Goal: Task Accomplishment & Management: Complete application form

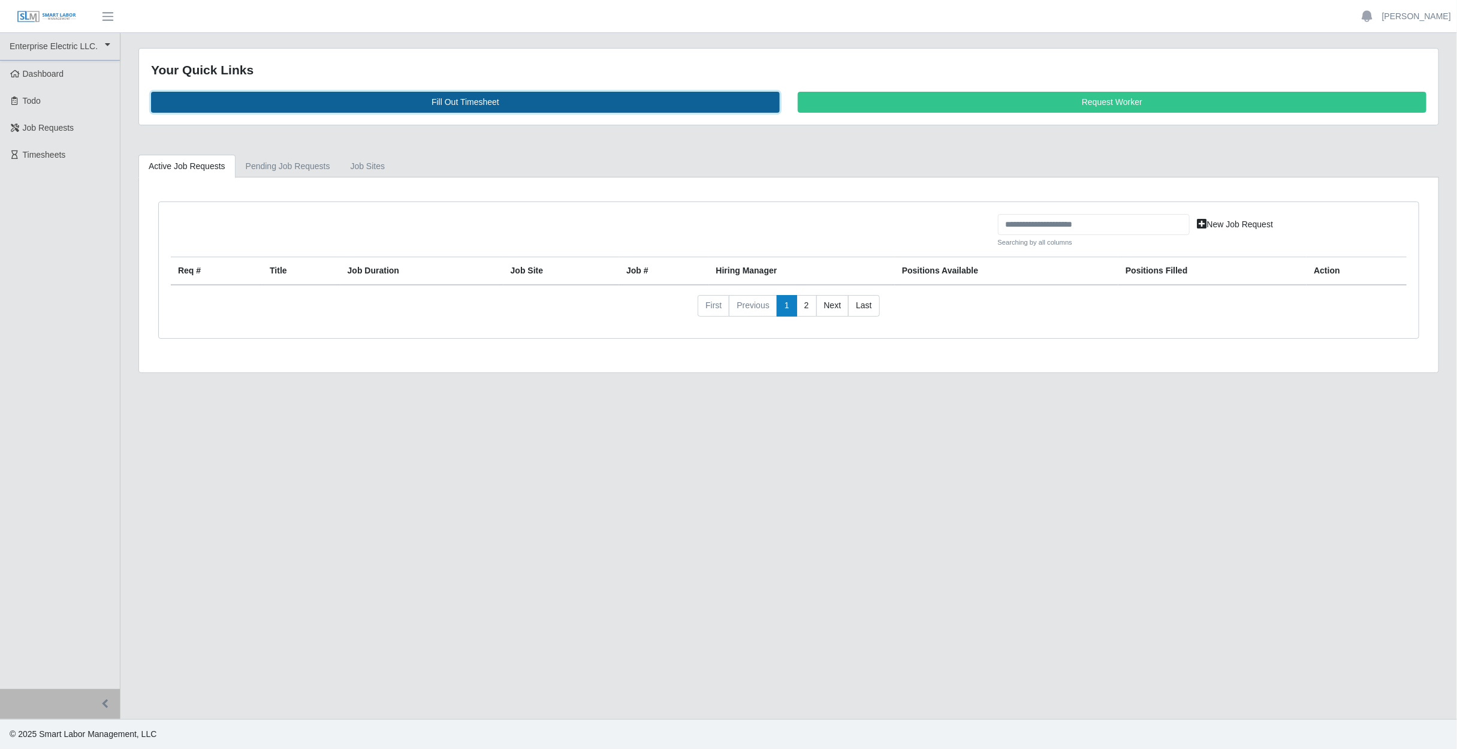
click at [495, 108] on link "Fill Out Timesheet" at bounding box center [465, 102] width 629 height 21
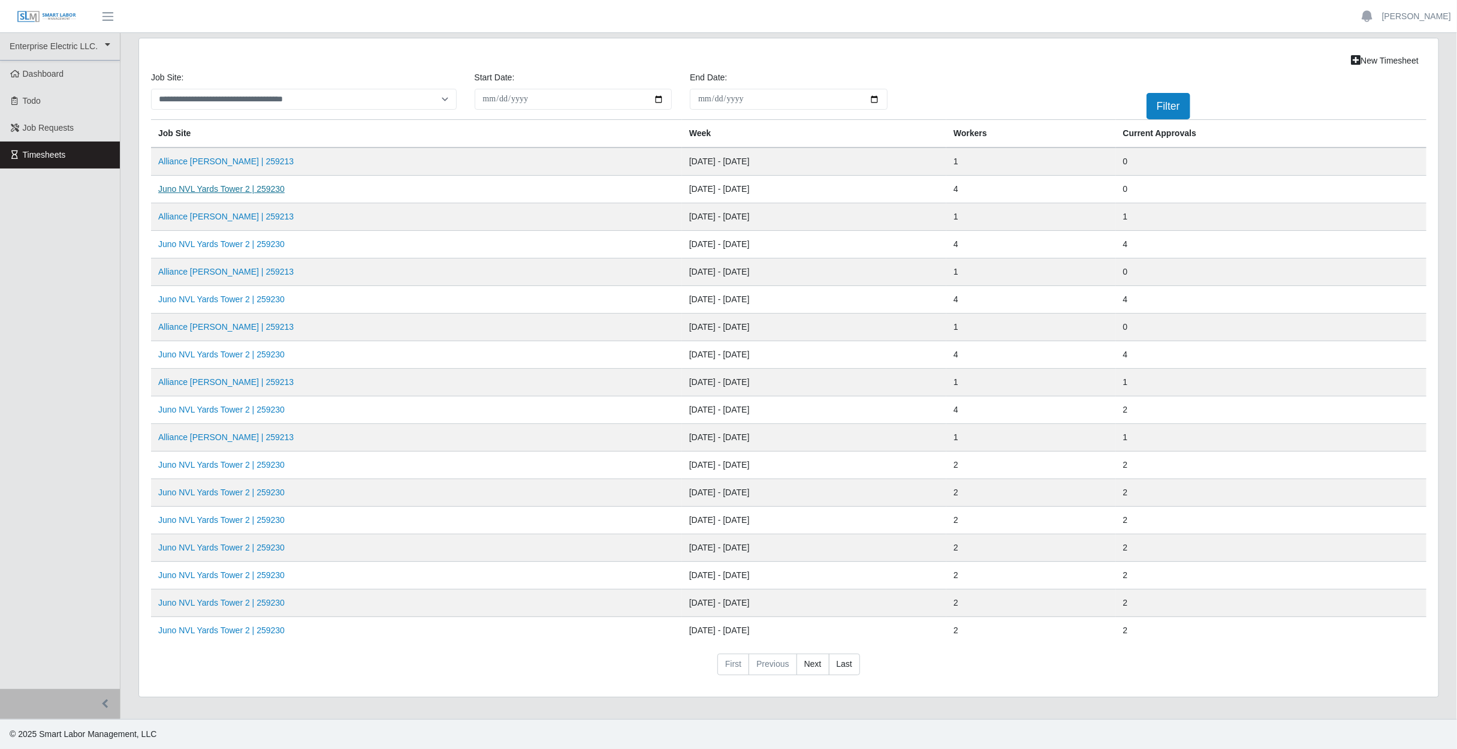
click at [193, 191] on link "Juno NVL Yards Tower 2 | 259230" at bounding box center [221, 189] width 126 height 10
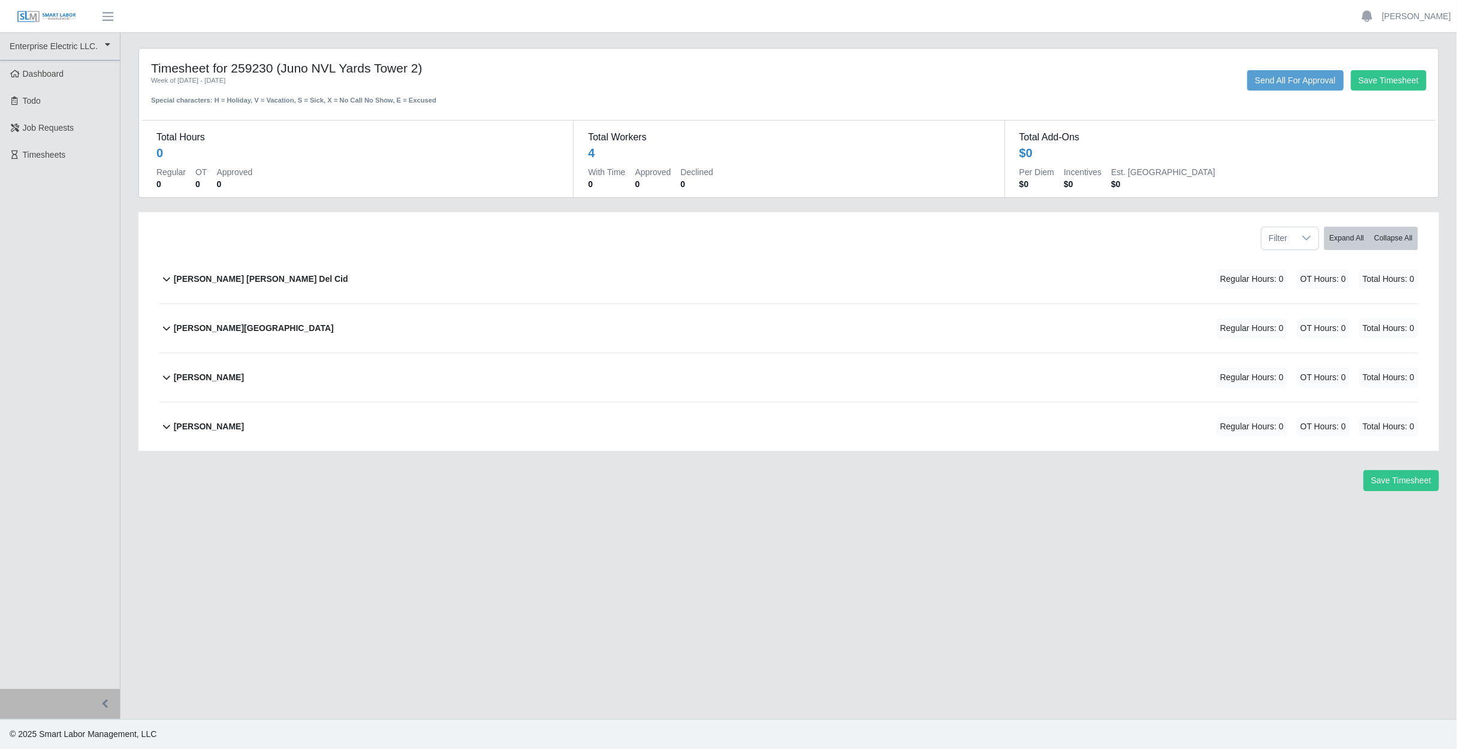
click at [242, 279] on b "Deisy Marinela Del Cid" at bounding box center [261, 279] width 174 height 13
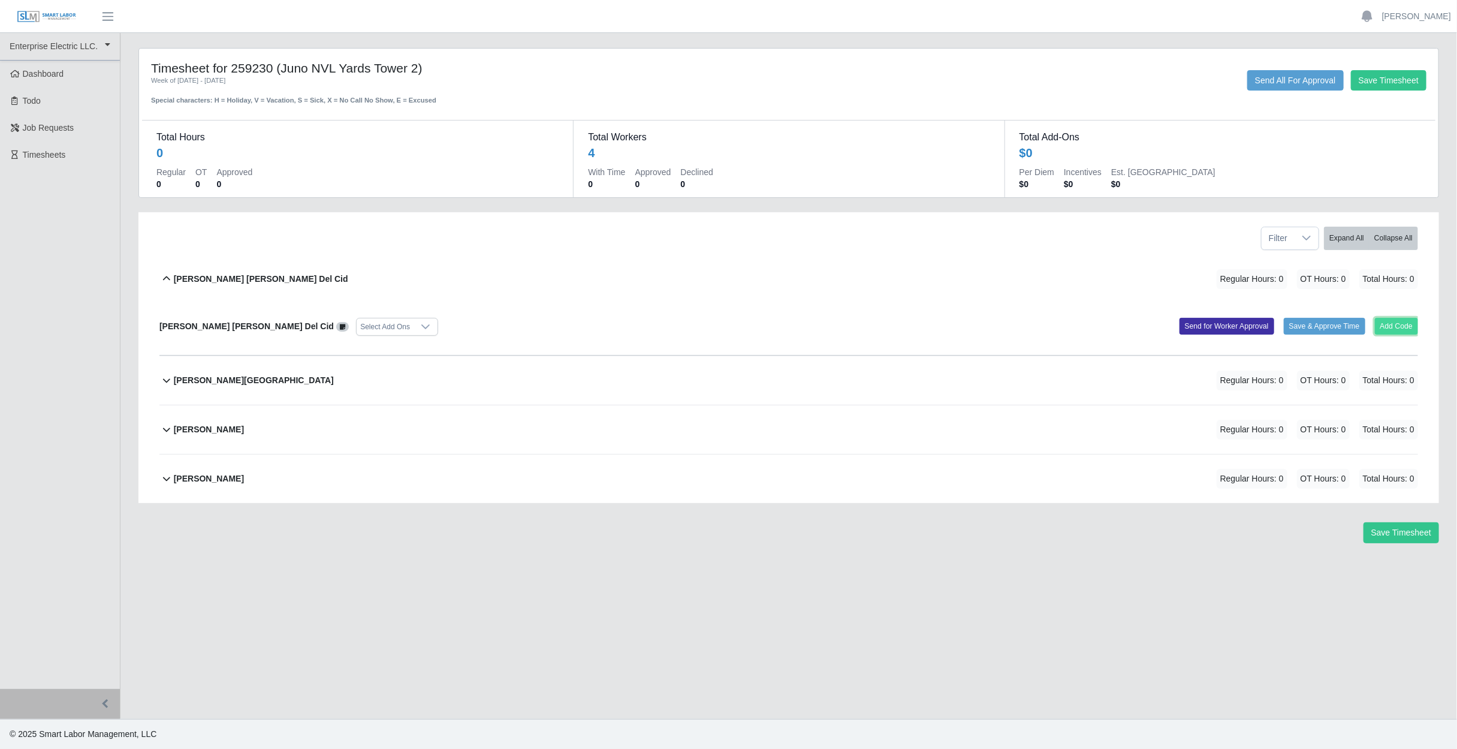
click at [1405, 326] on button "Add Code" at bounding box center [1397, 326] width 44 height 17
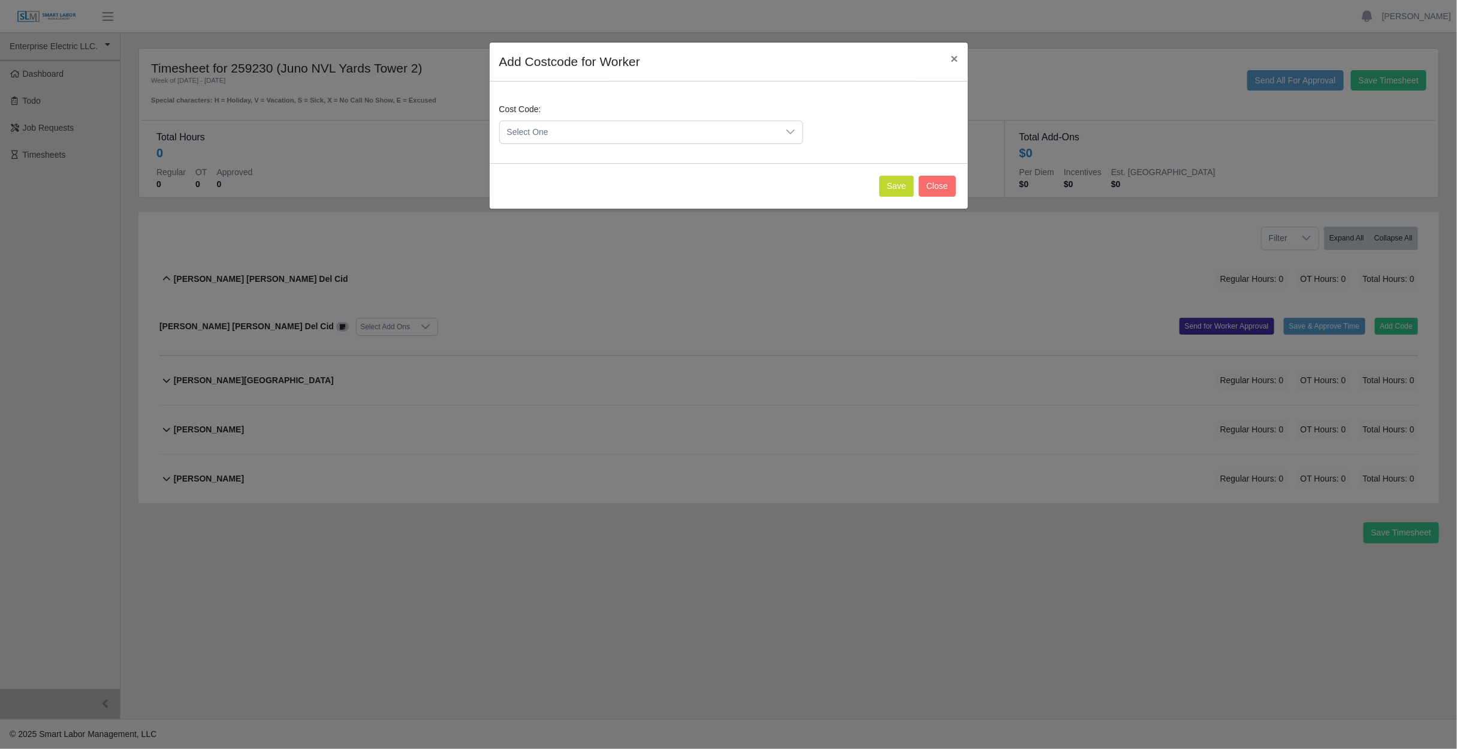
click at [617, 129] on span "Select One" at bounding box center [639, 132] width 279 height 22
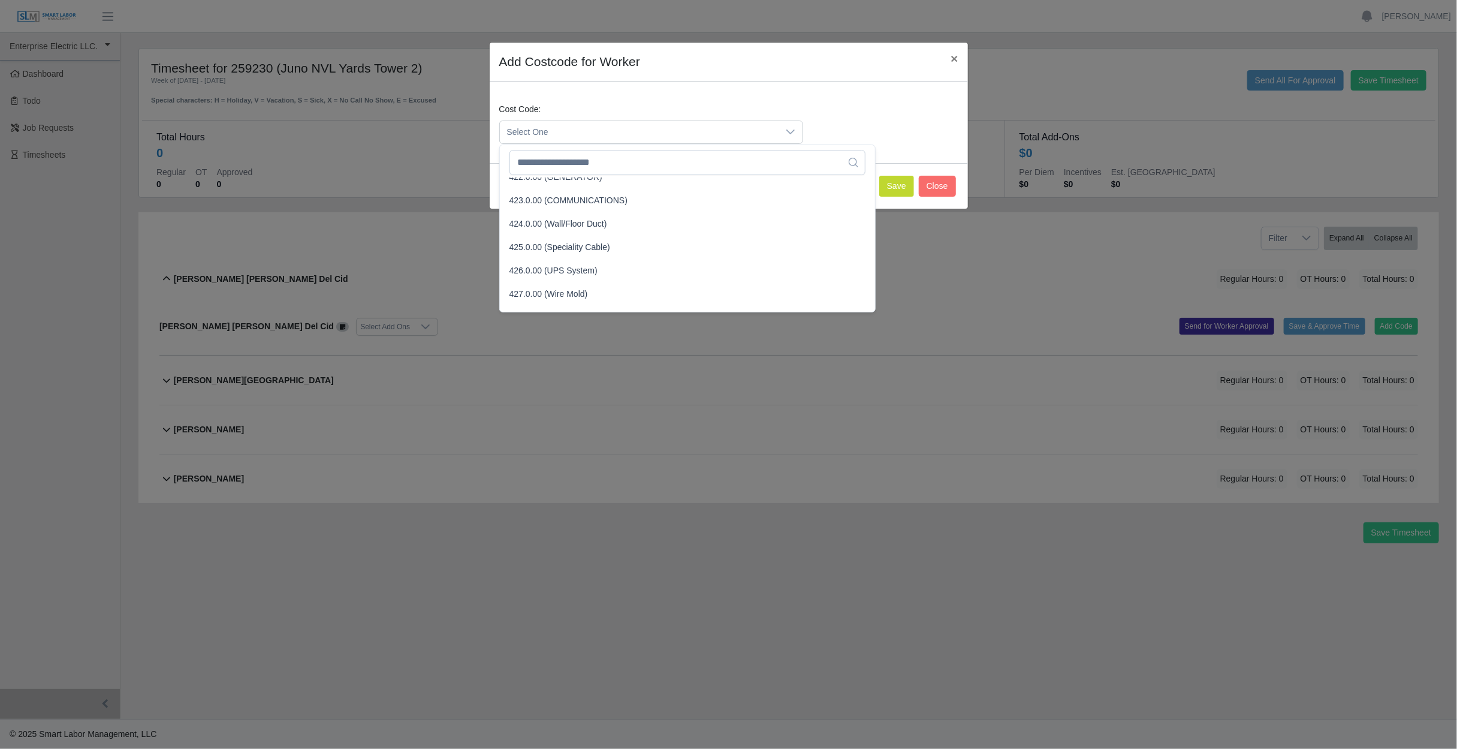
scroll to position [1079, 0]
click at [565, 253] on span "428.0.00 (Cable Tray)" at bounding box center [549, 257] width 81 height 13
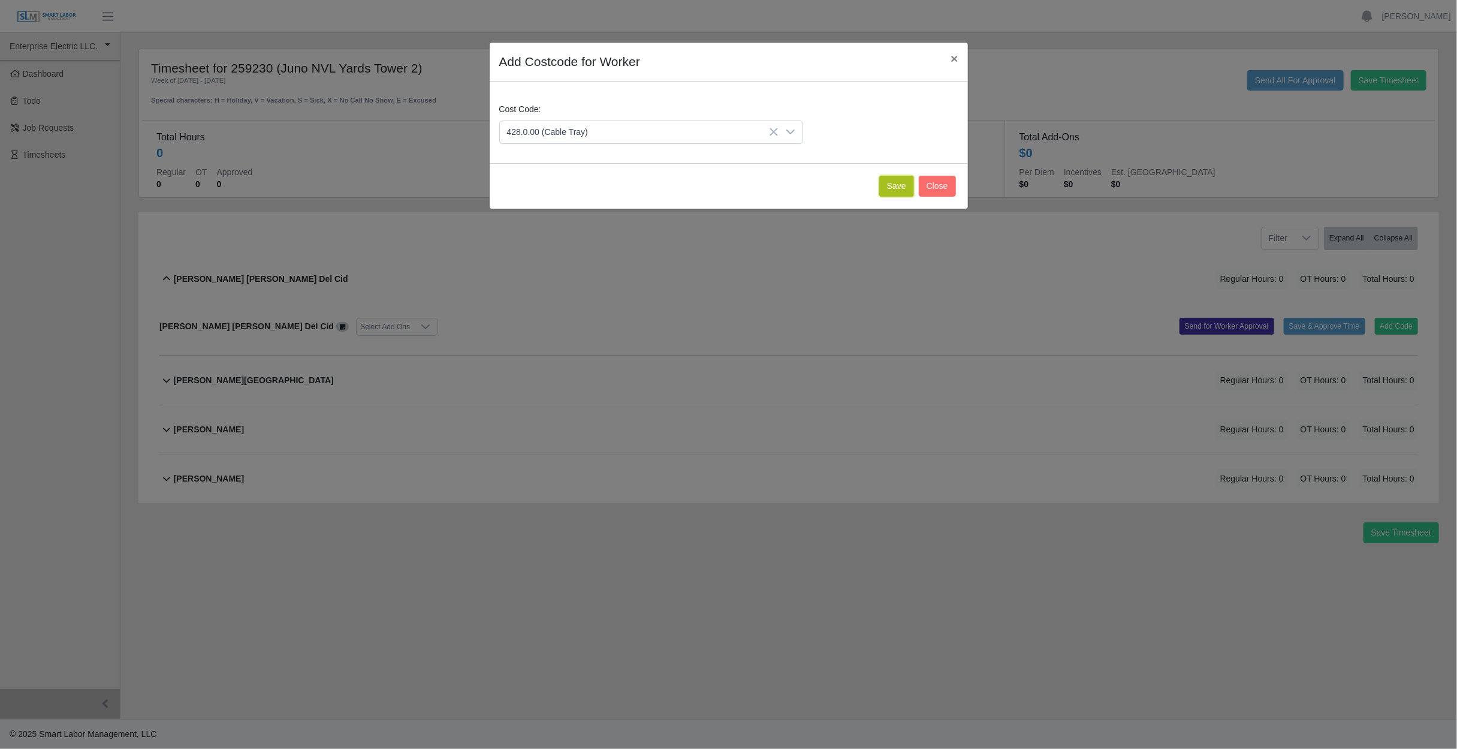
click at [896, 183] on button "Save" at bounding box center [896, 186] width 35 height 21
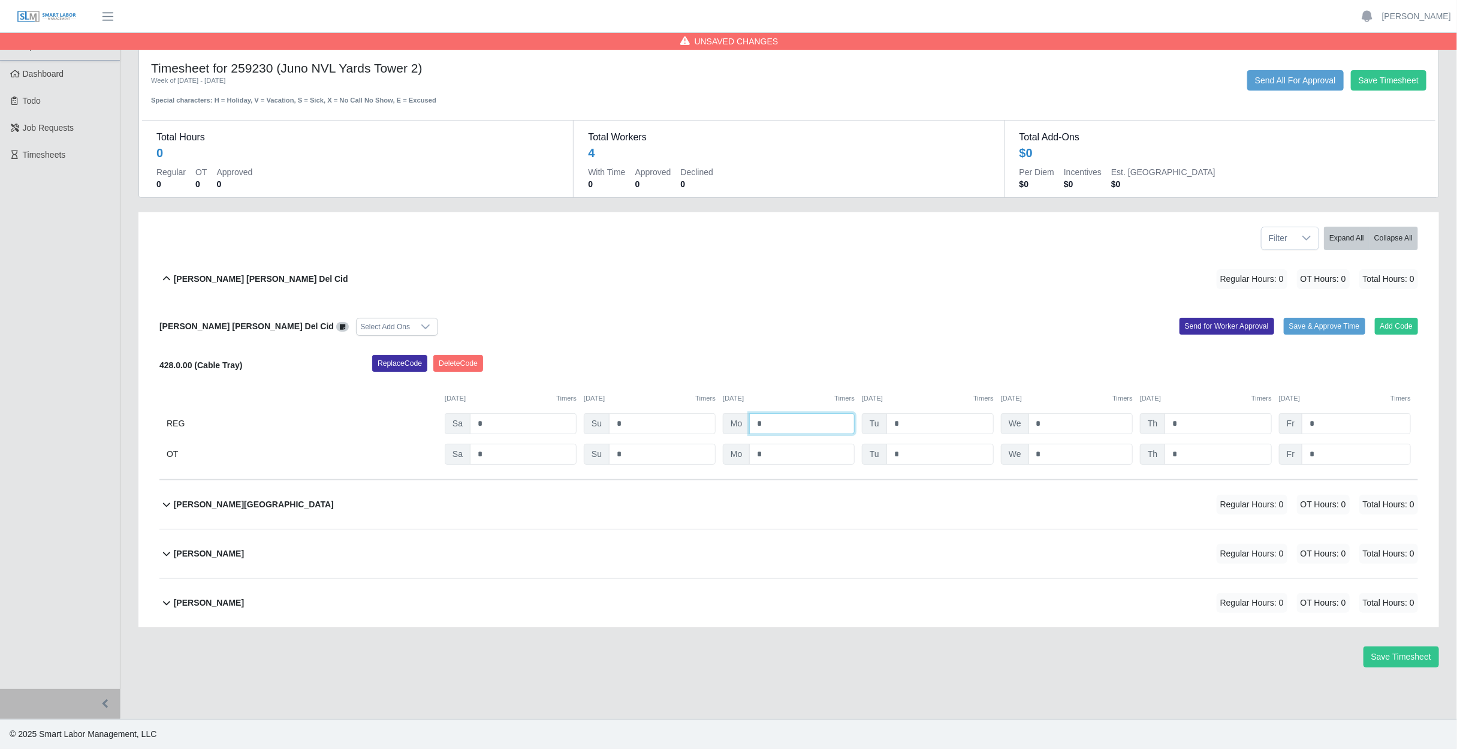
click at [806, 420] on input "*" at bounding box center [801, 423] width 105 height 21
type input "*"
click at [957, 413] on input "*" at bounding box center [940, 423] width 107 height 21
type input "*"
click at [1069, 423] on input "*" at bounding box center [1081, 423] width 104 height 21
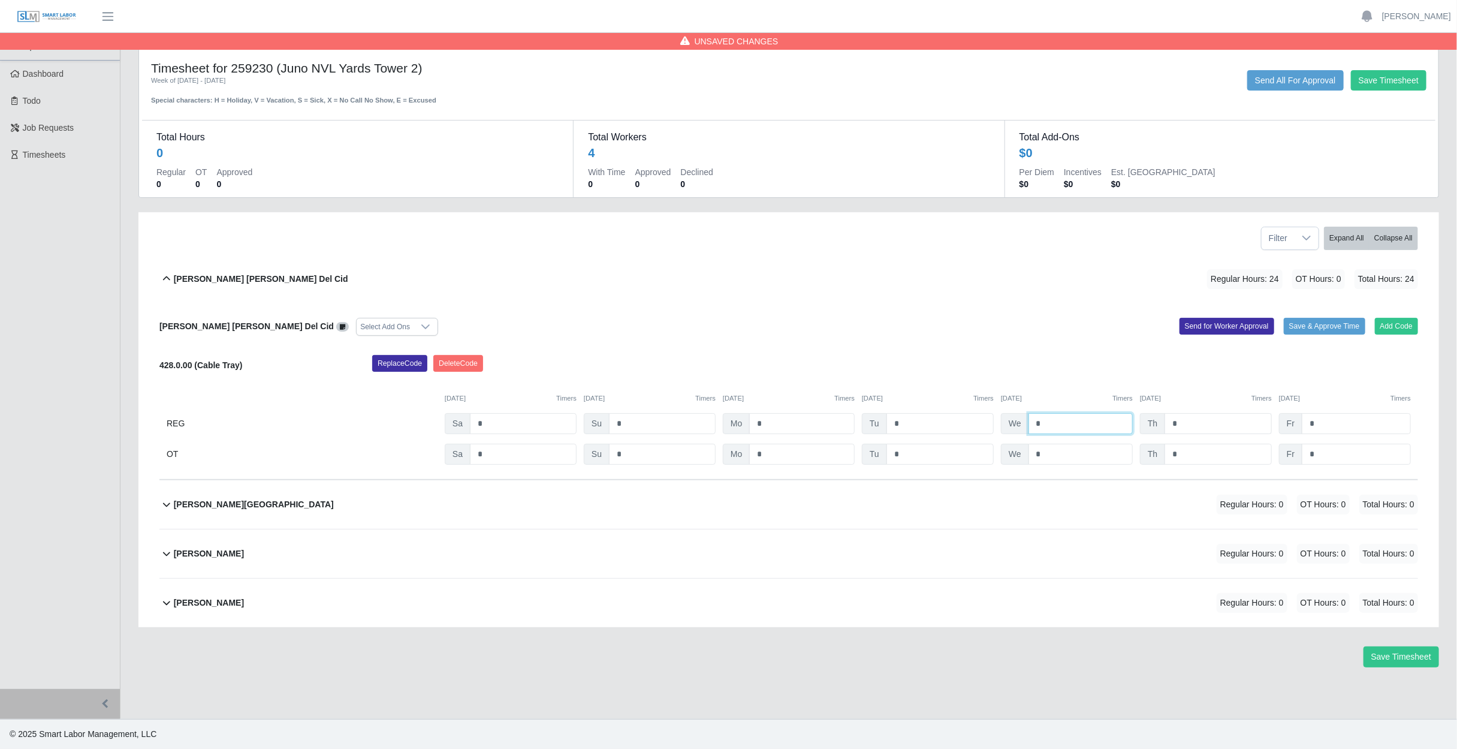
type input "*"
click at [1222, 424] on input "*" at bounding box center [1218, 423] width 107 height 21
type input "*"
click at [1387, 428] on input "*" at bounding box center [1356, 423] width 109 height 21
type input "*"
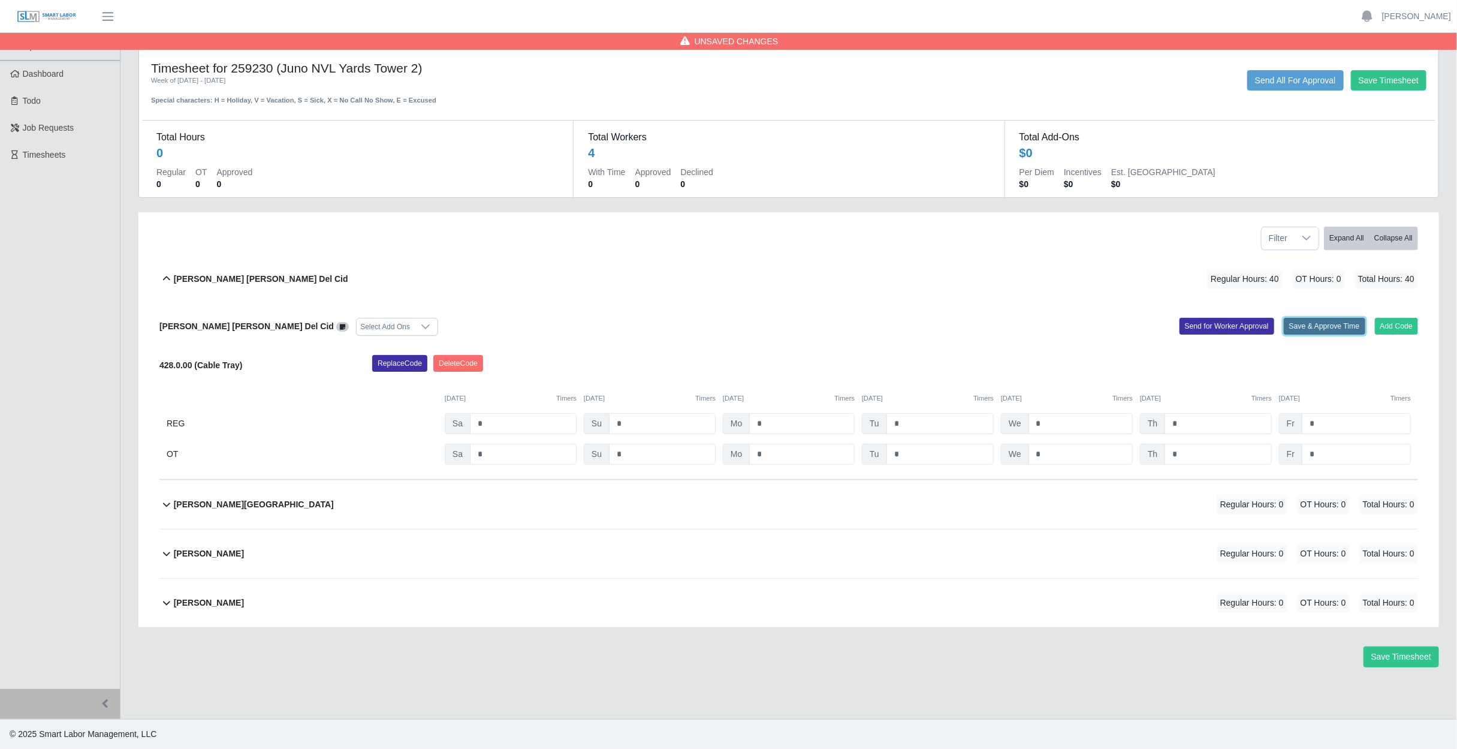
click at [1322, 327] on button "Save & Approve Time" at bounding box center [1325, 326] width 82 height 17
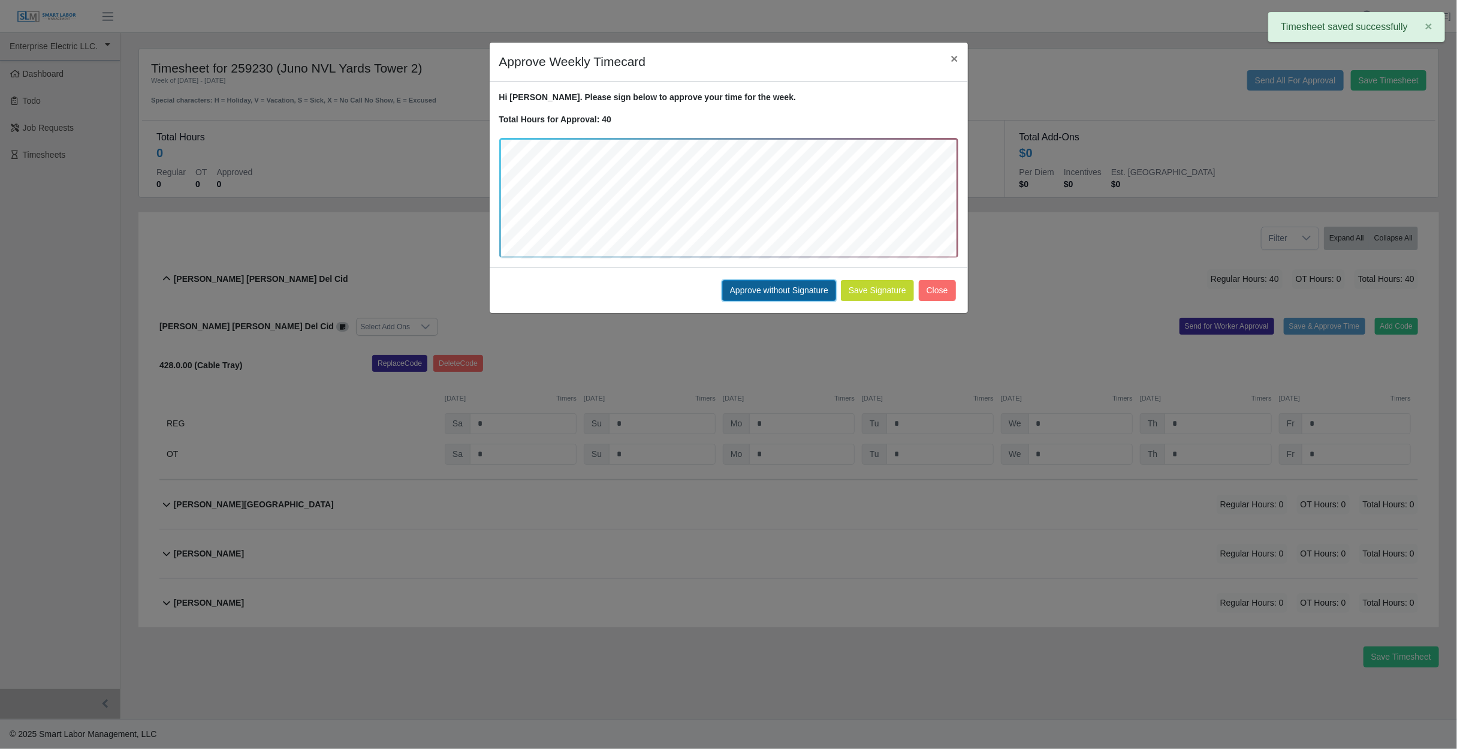
click at [755, 292] on button "Approve without Signature" at bounding box center [779, 290] width 114 height 21
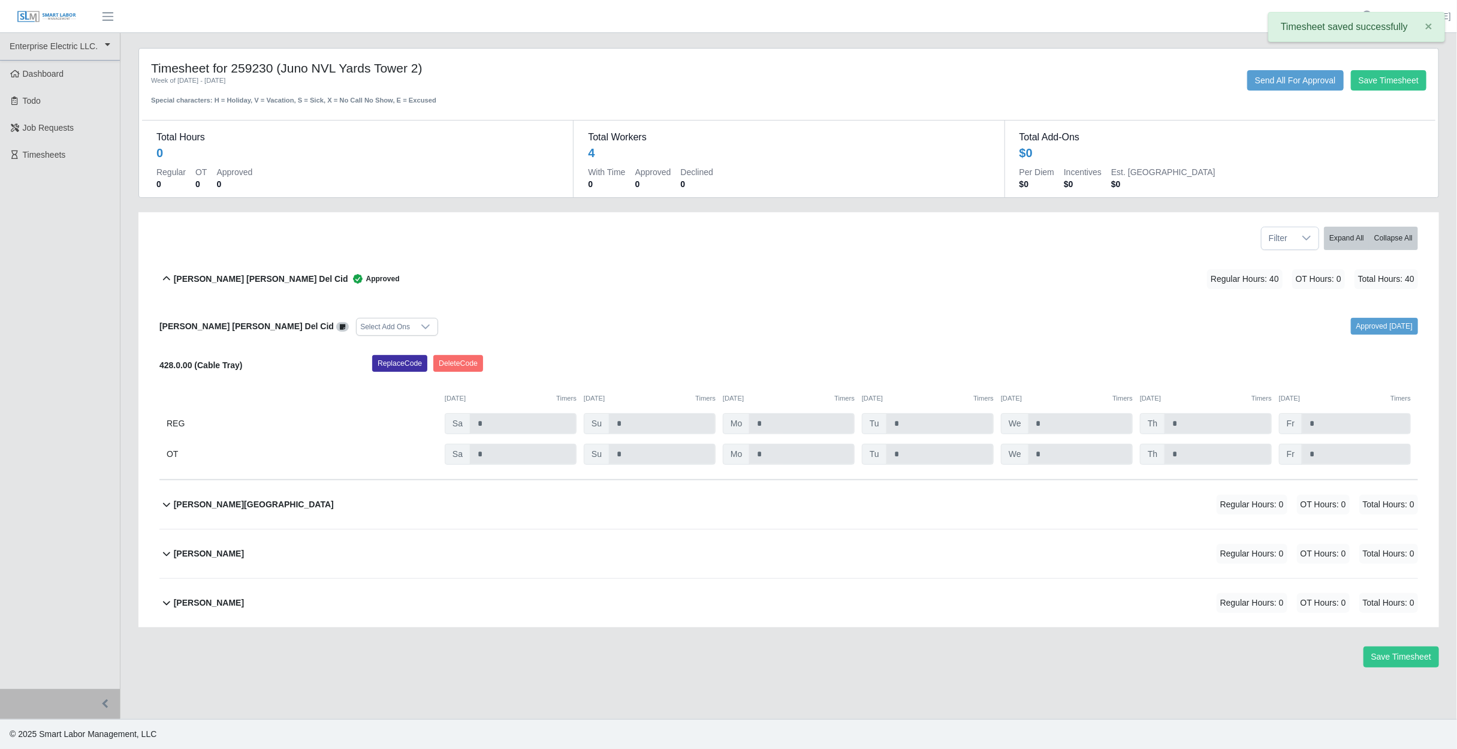
click at [255, 497] on div "Edvin U Quevedo Regular Hours: 0 OT Hours: 0 Total Hours: 0" at bounding box center [796, 504] width 1244 height 49
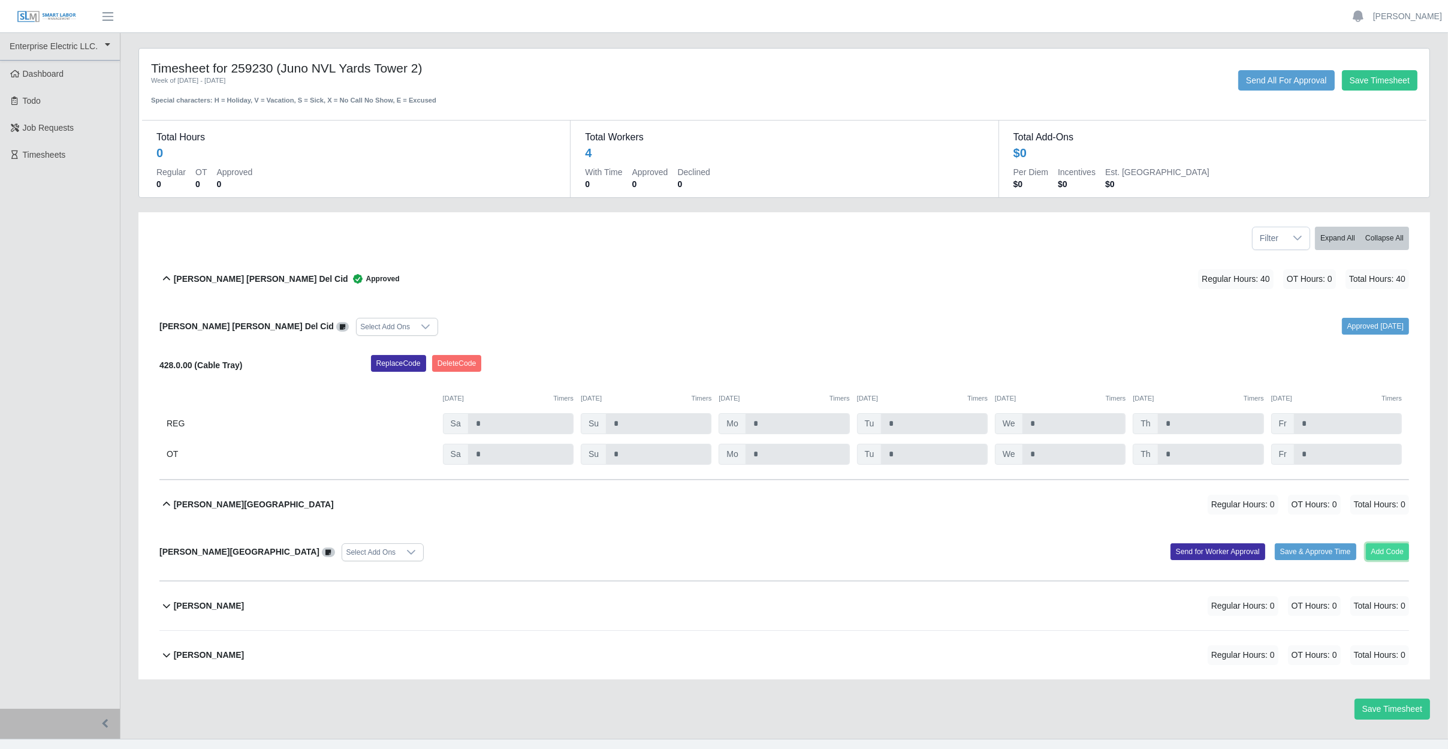
click at [1368, 553] on button "Add Code" at bounding box center [1388, 551] width 44 height 17
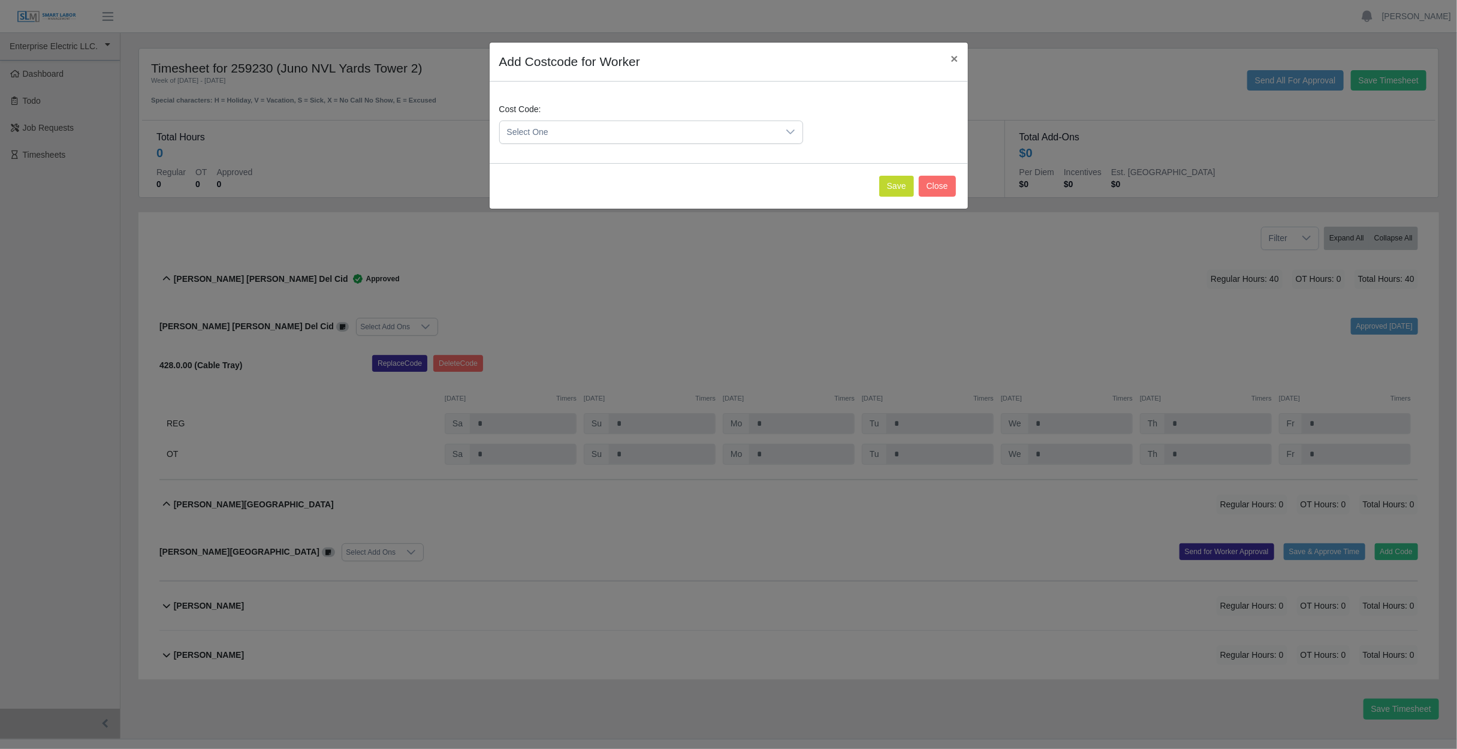
click at [530, 133] on span "Select One" at bounding box center [639, 132] width 279 height 22
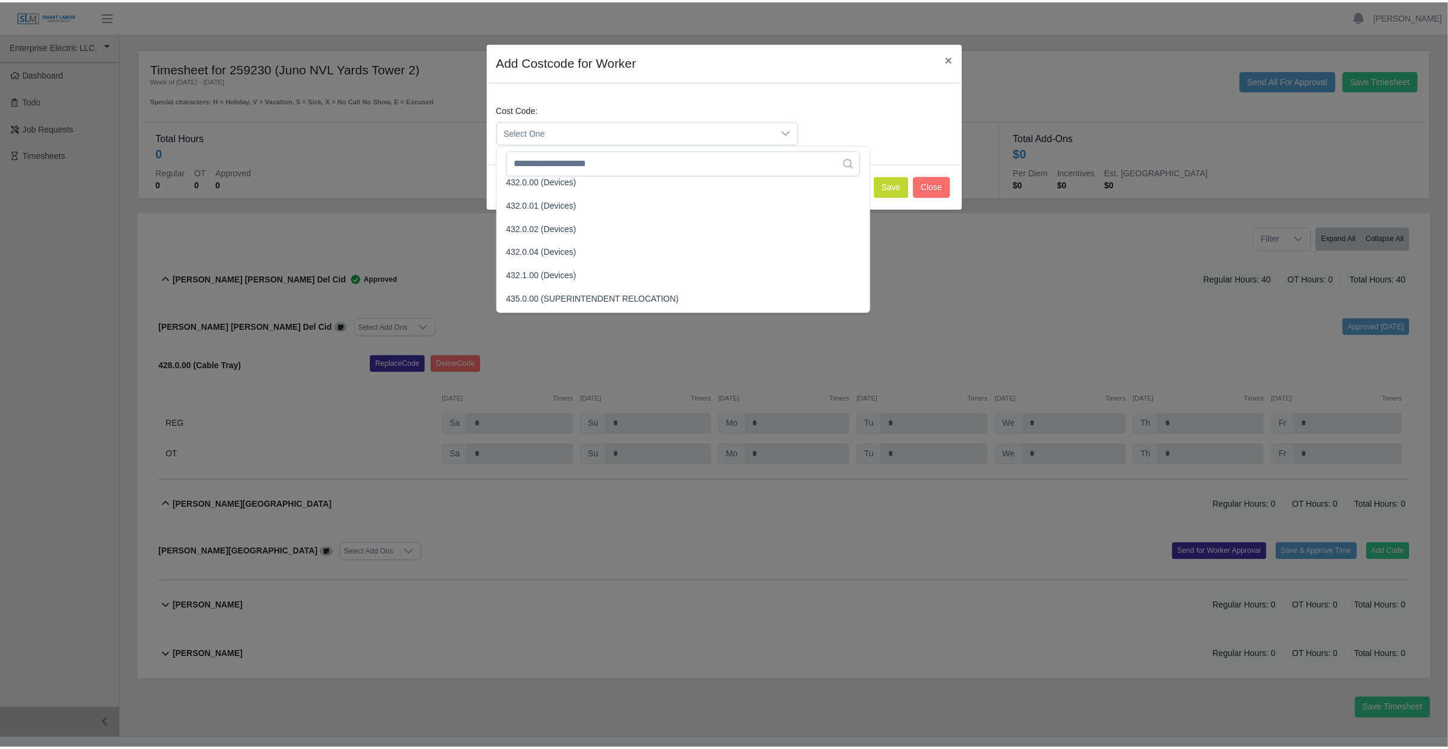
scroll to position [1139, 0]
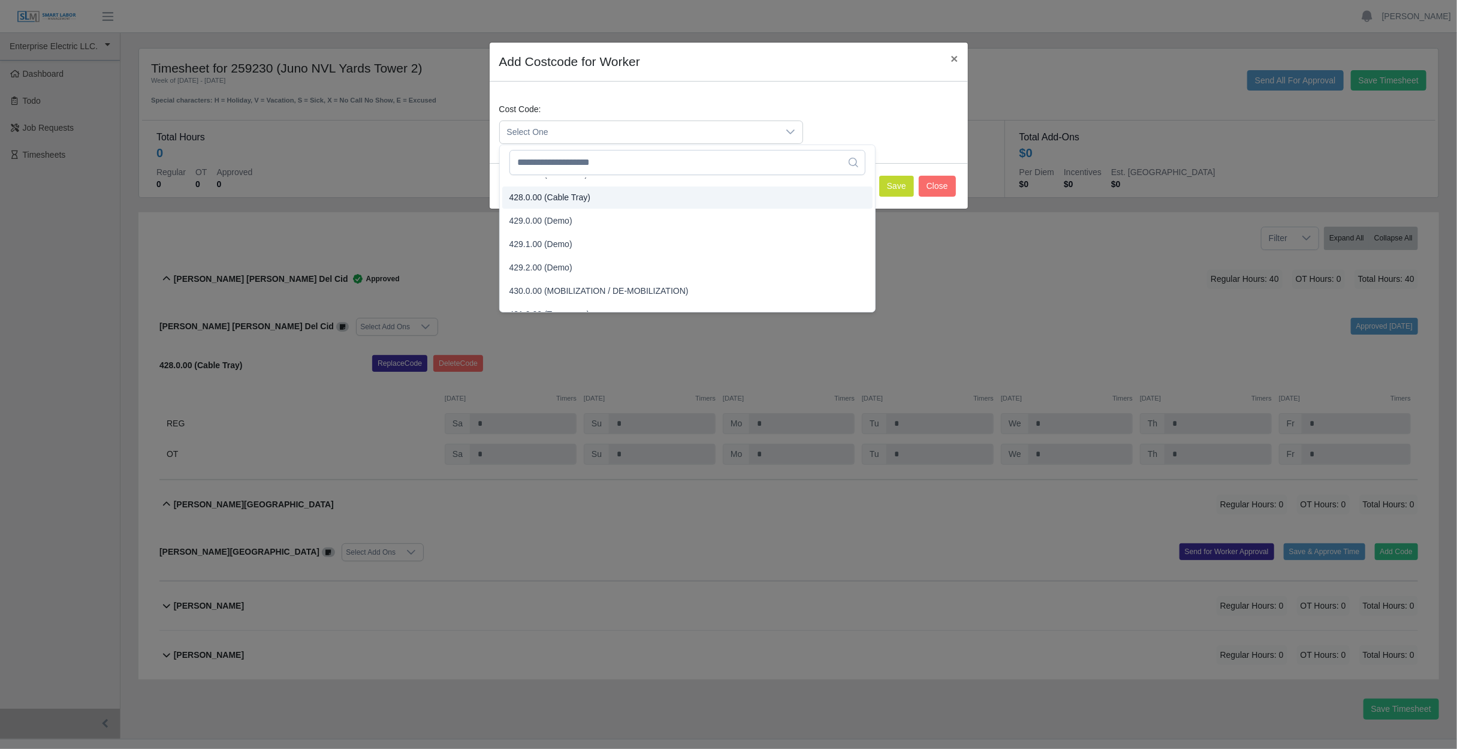
click at [549, 198] on span "428.0.00 (Cable Tray)" at bounding box center [549, 197] width 81 height 13
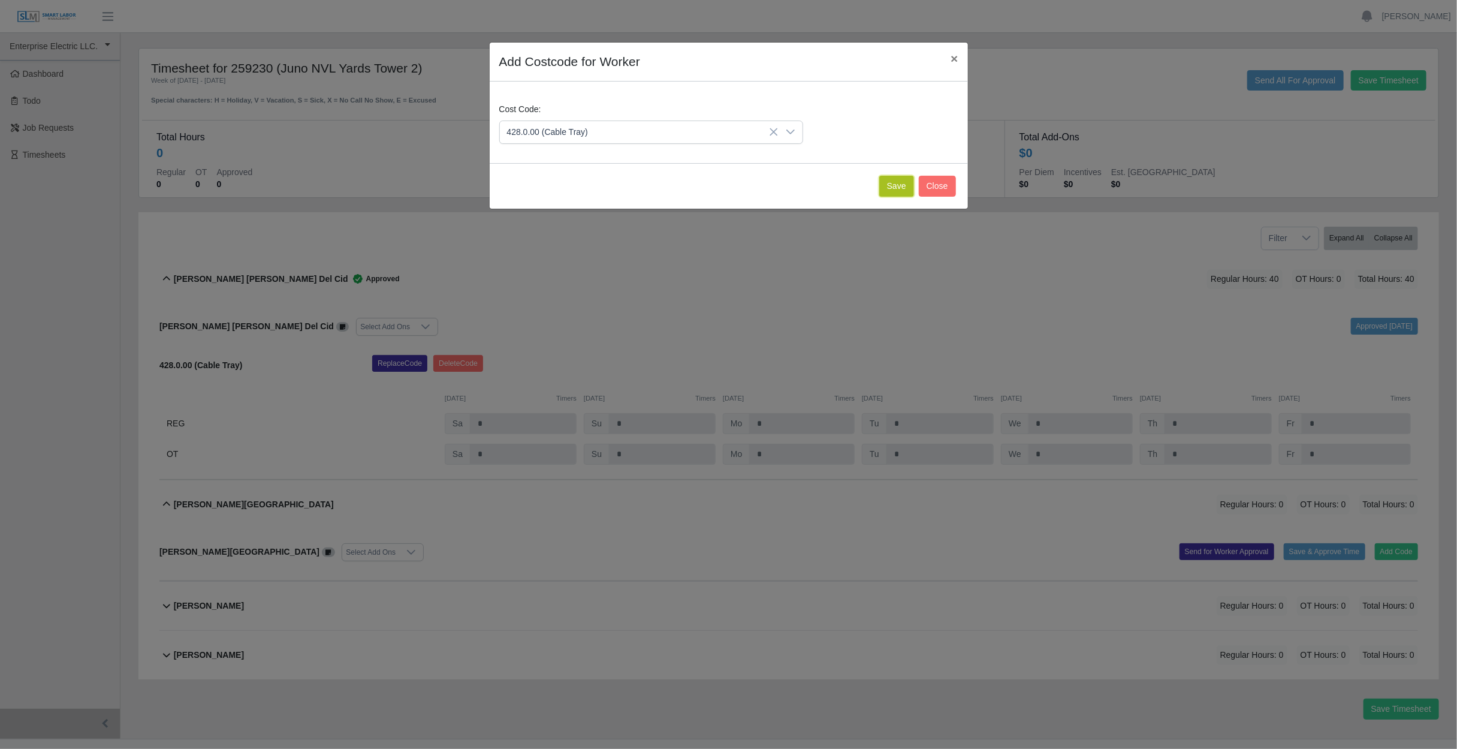
click at [892, 188] on button "Save" at bounding box center [896, 186] width 35 height 21
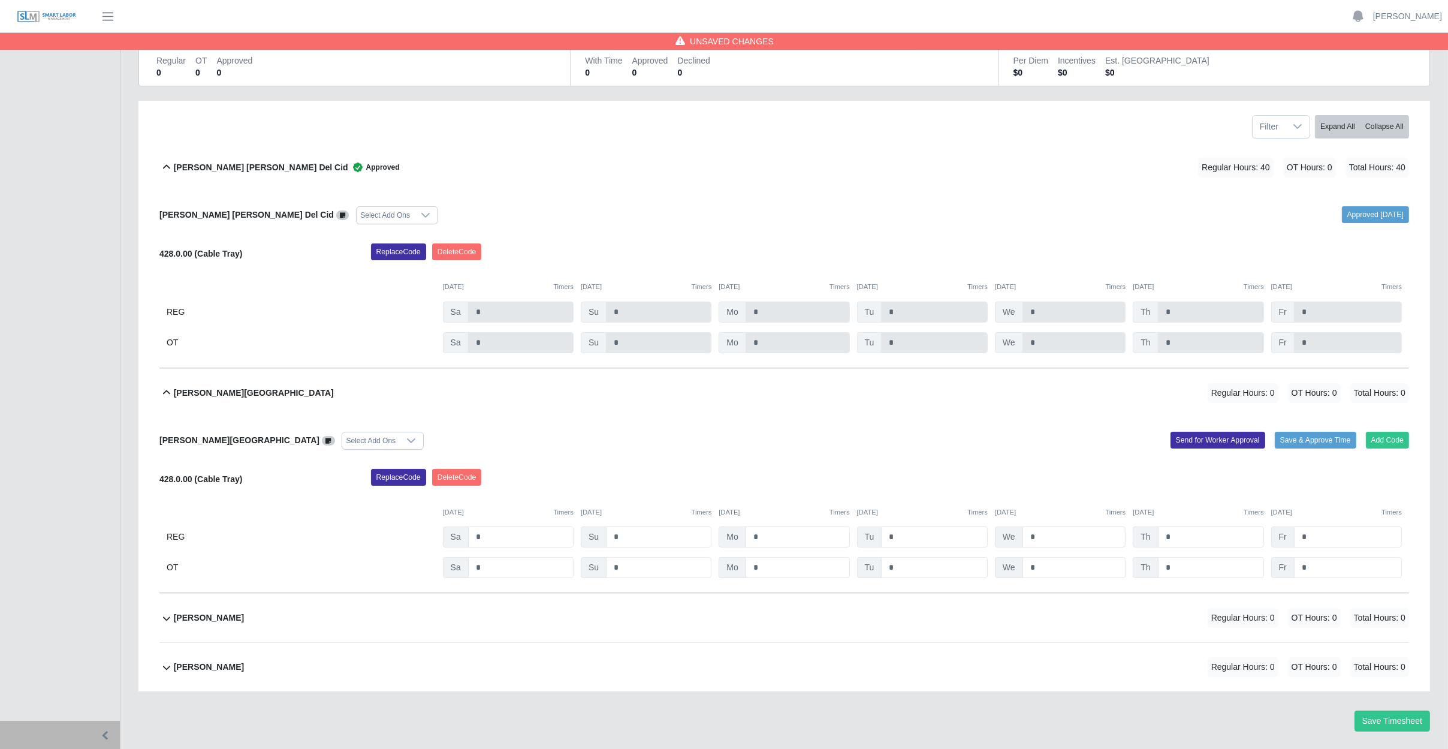
scroll to position [143, 0]
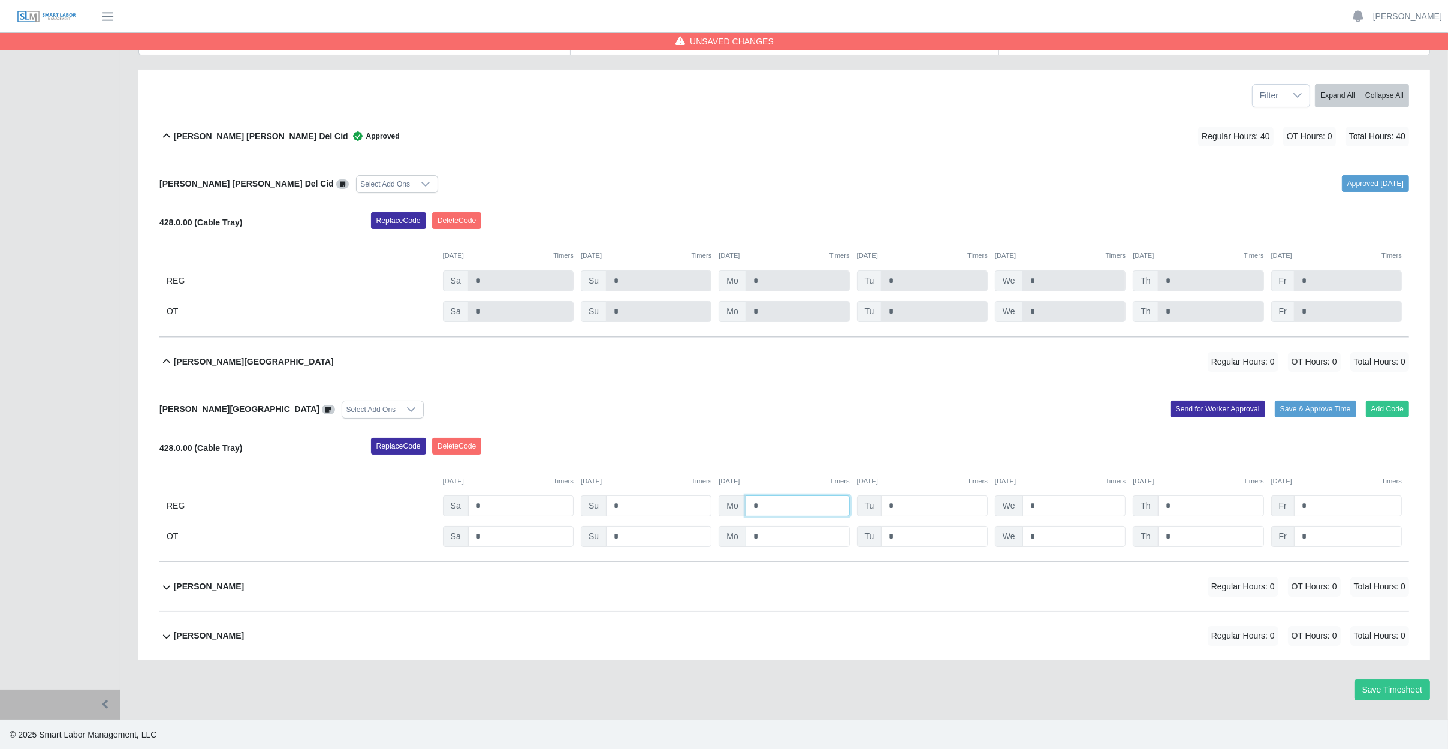
click at [792, 510] on input "*" at bounding box center [798, 505] width 104 height 21
type input "*"
click at [924, 508] on input "*" at bounding box center [934, 505] width 107 height 21
type input "*"
click at [1062, 503] on input "*" at bounding box center [1075, 505] width 104 height 21
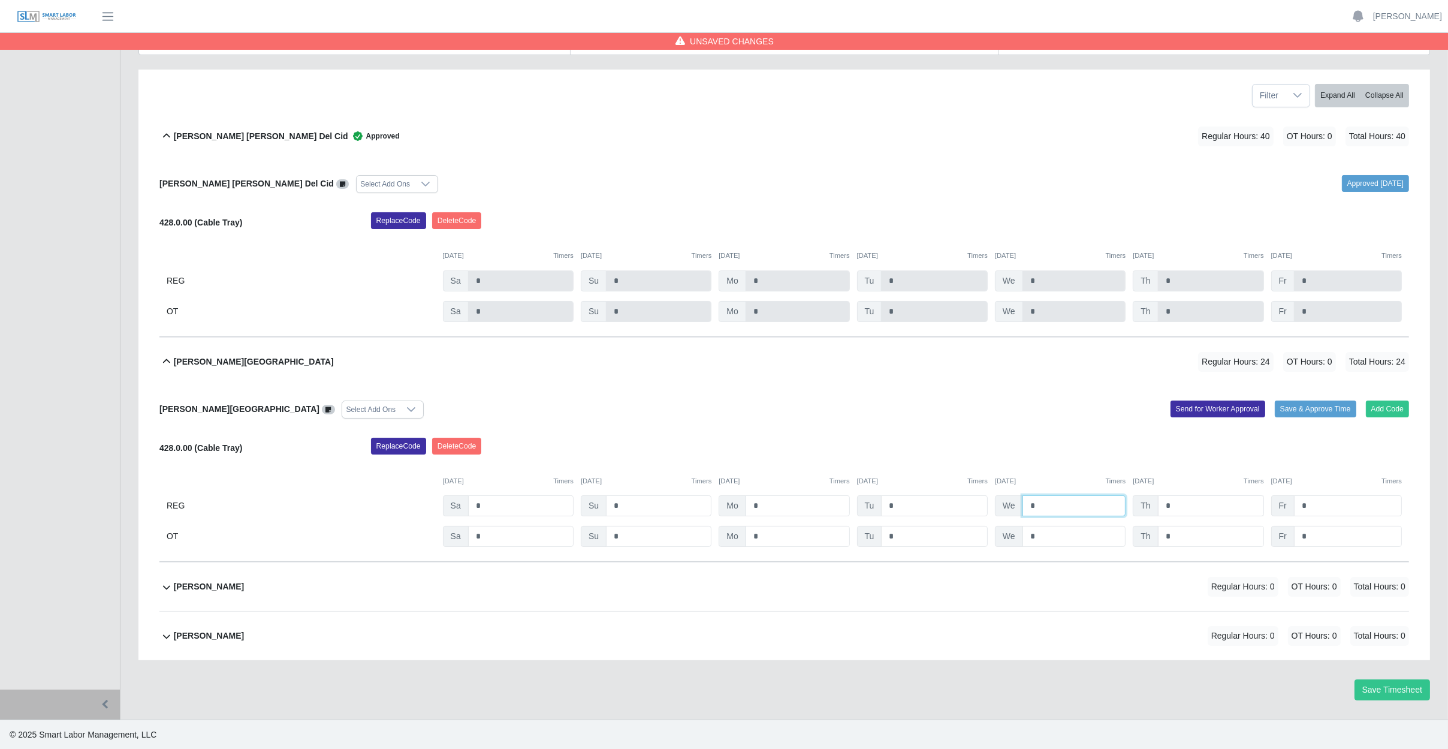
type input "*"
click at [1182, 504] on input "*" at bounding box center [1211, 505] width 106 height 21
type input "*"
click at [1330, 511] on input "*" at bounding box center [1348, 505] width 108 height 21
type input "*"
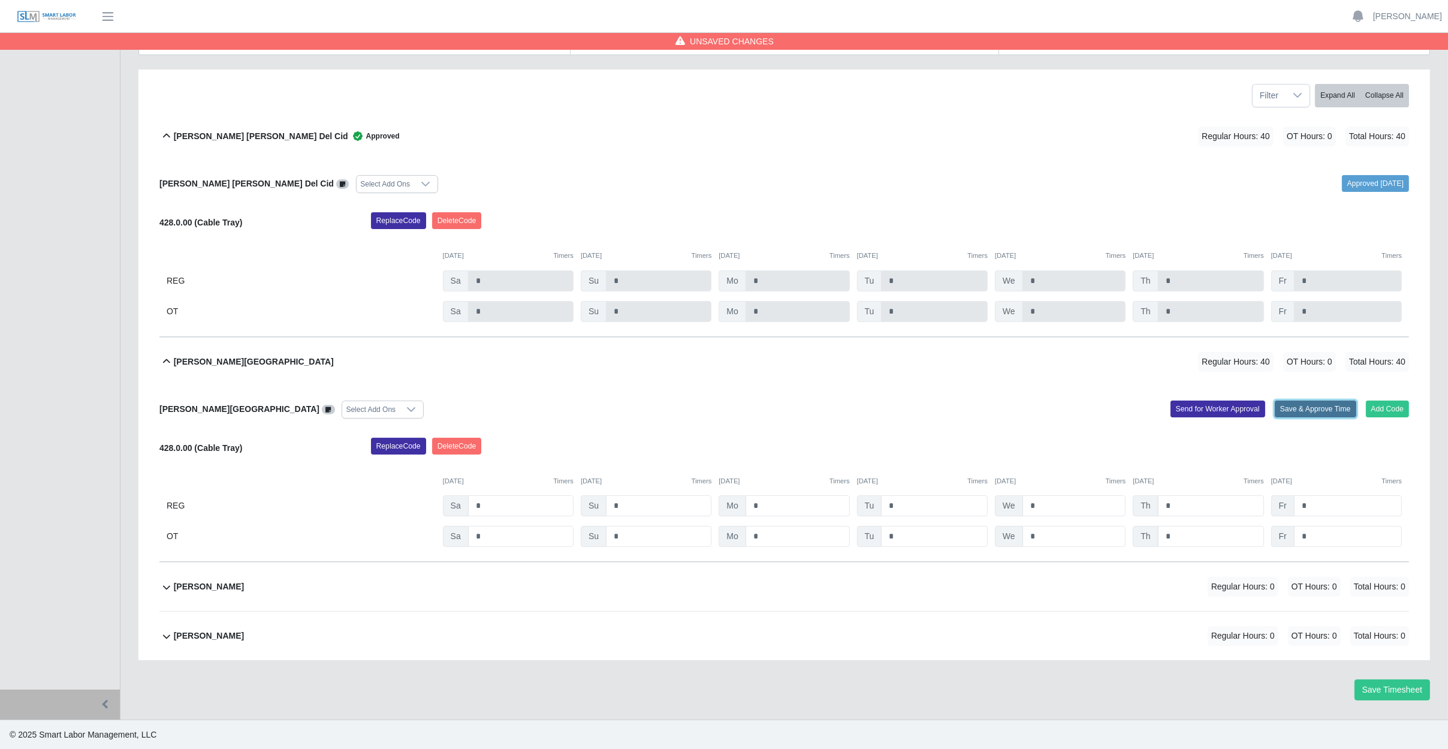
click at [1314, 411] on button "Save & Approve Time" at bounding box center [1316, 408] width 82 height 17
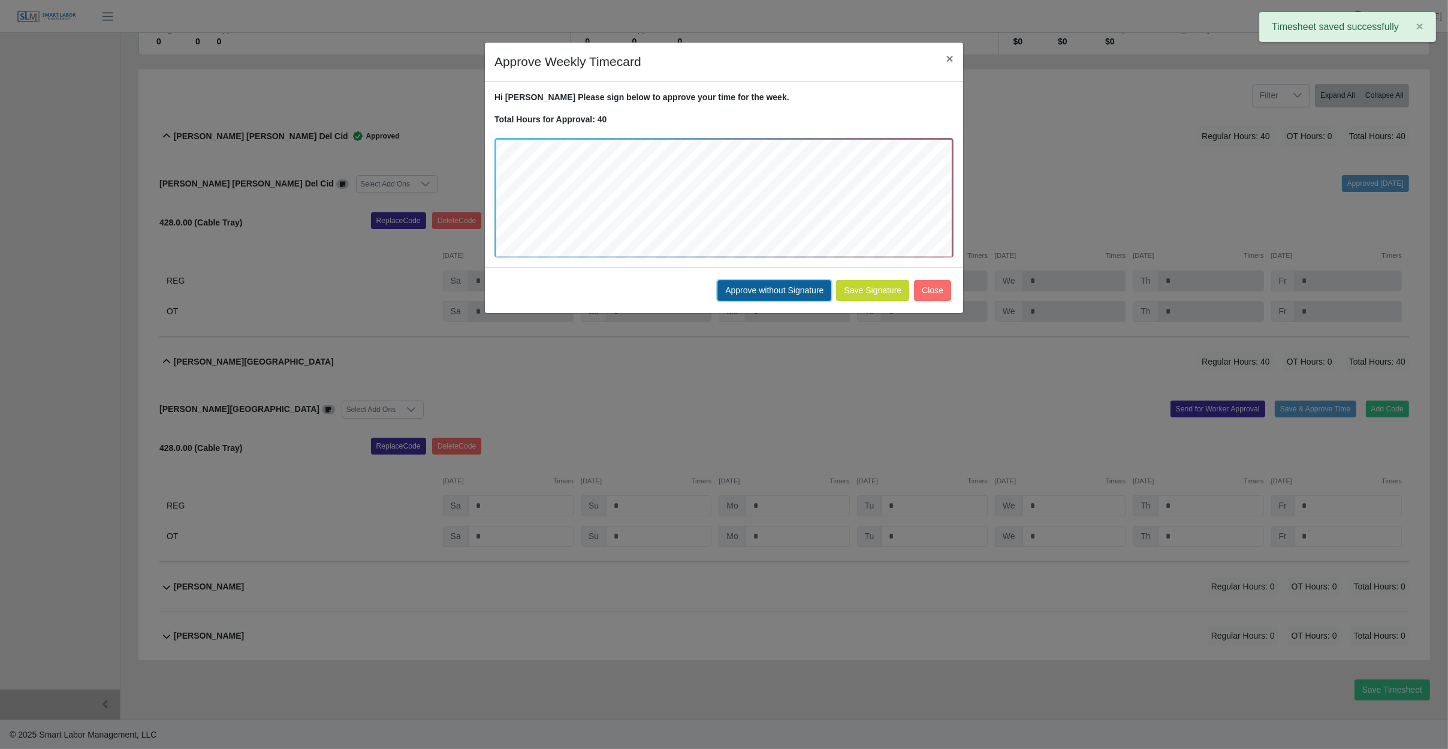
click at [759, 288] on button "Approve without Signature" at bounding box center [774, 290] width 114 height 21
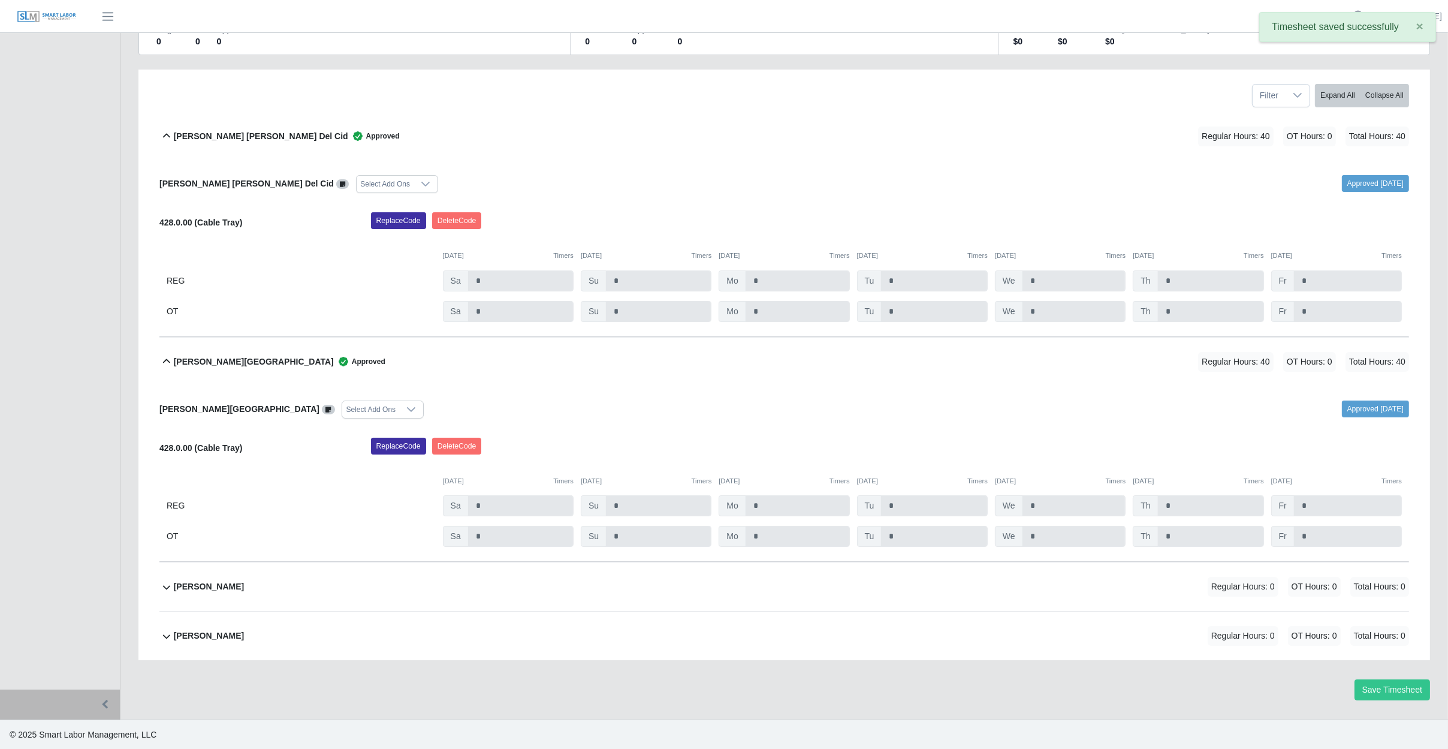
click at [395, 580] on div "Juan Jose Quevedo Regular Hours: 0 OT Hours: 0 Total Hours: 0" at bounding box center [791, 586] width 1235 height 49
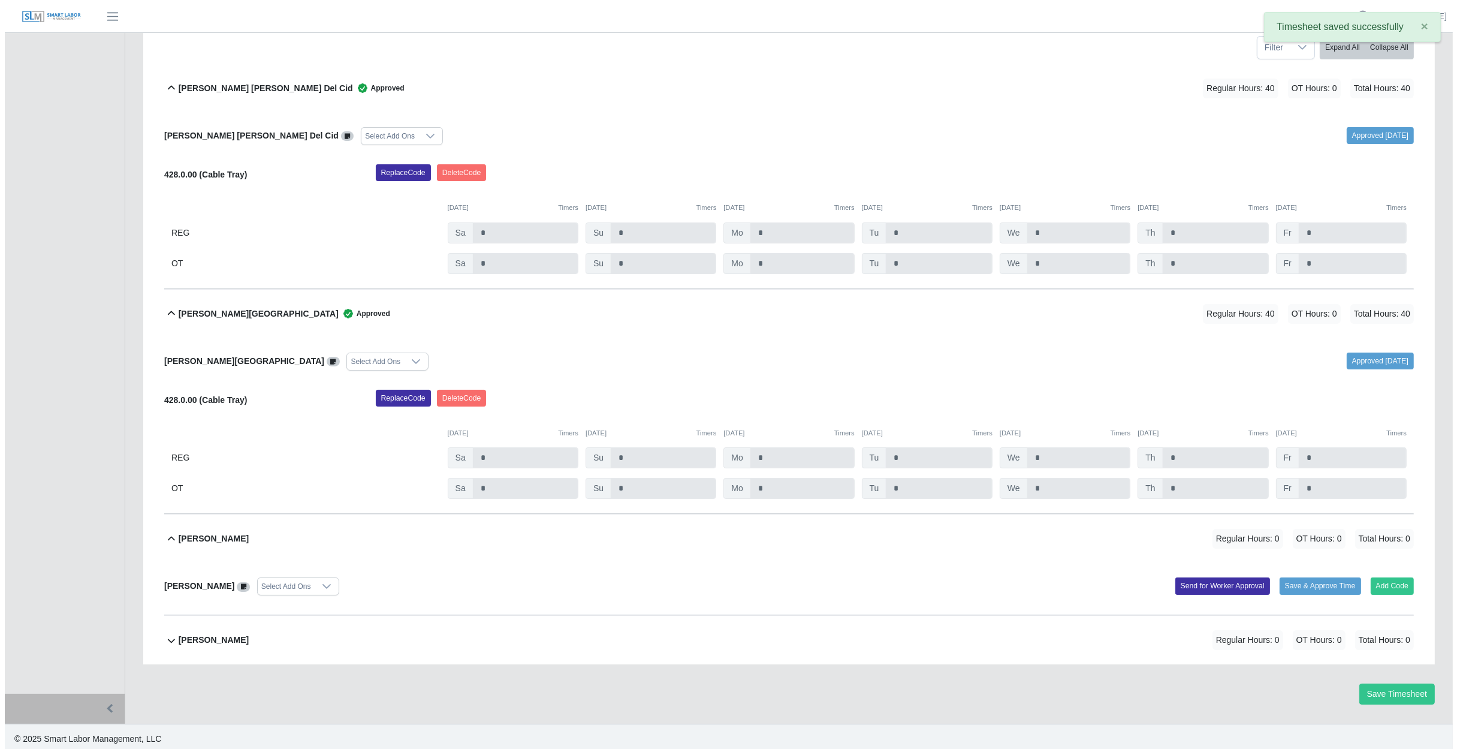
scroll to position [194, 0]
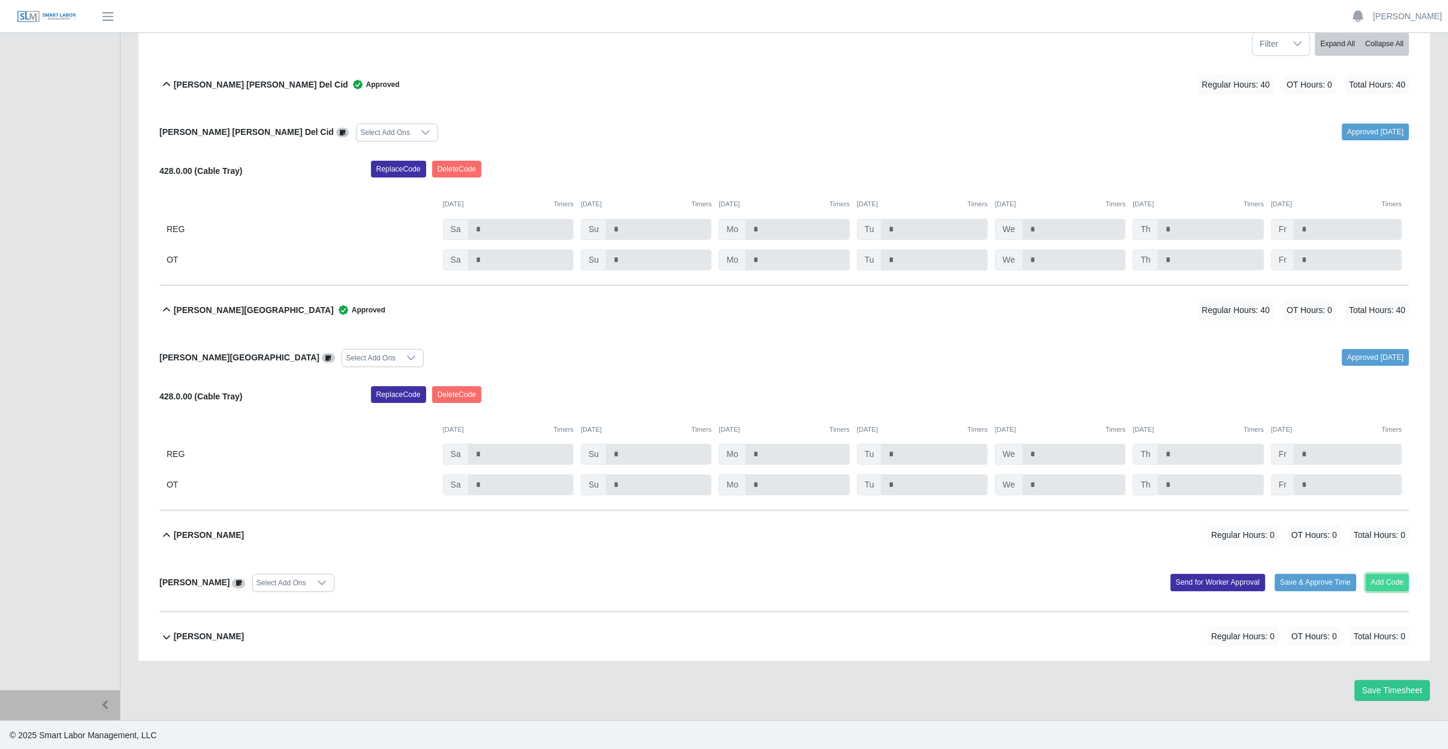
click at [1374, 582] on button "Add Code" at bounding box center [1388, 582] width 44 height 17
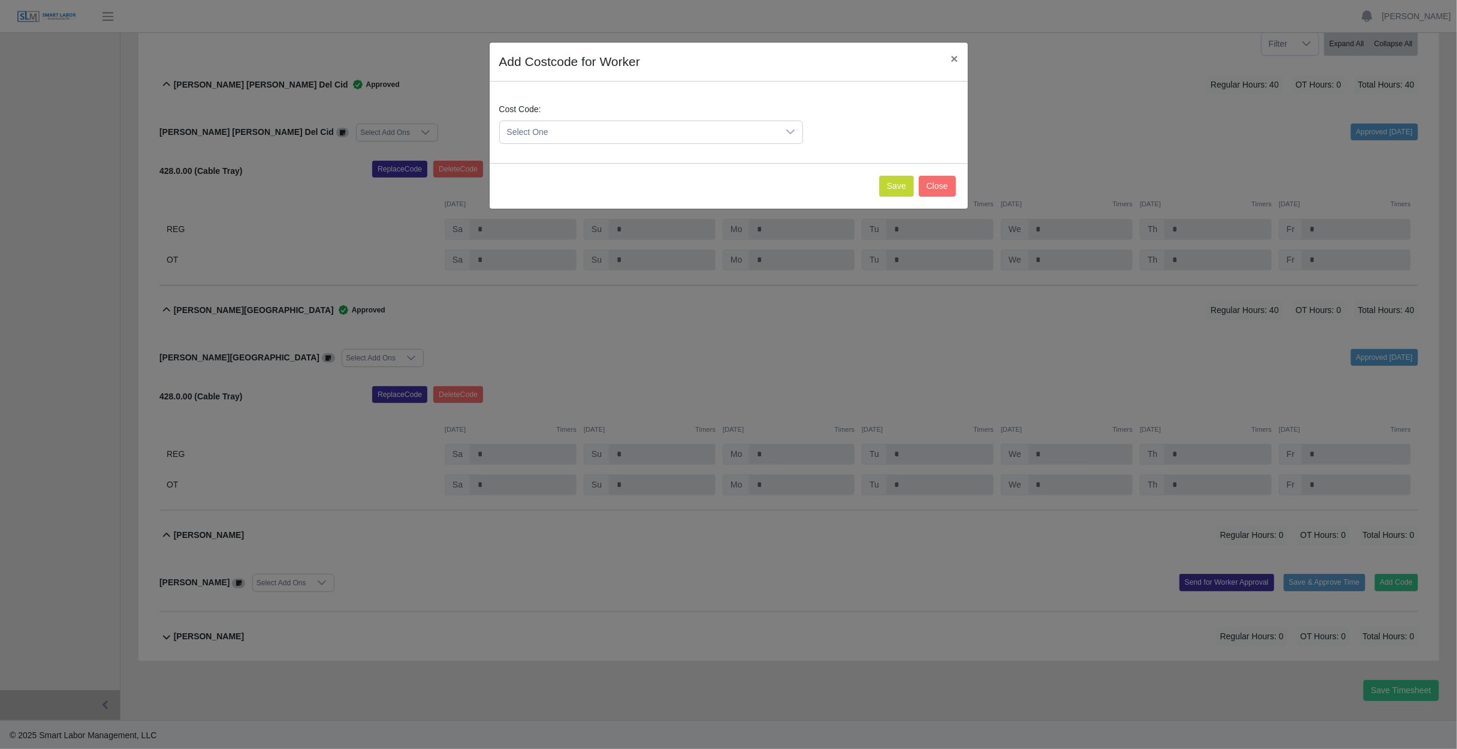
click at [644, 137] on span "Select One" at bounding box center [639, 132] width 279 height 22
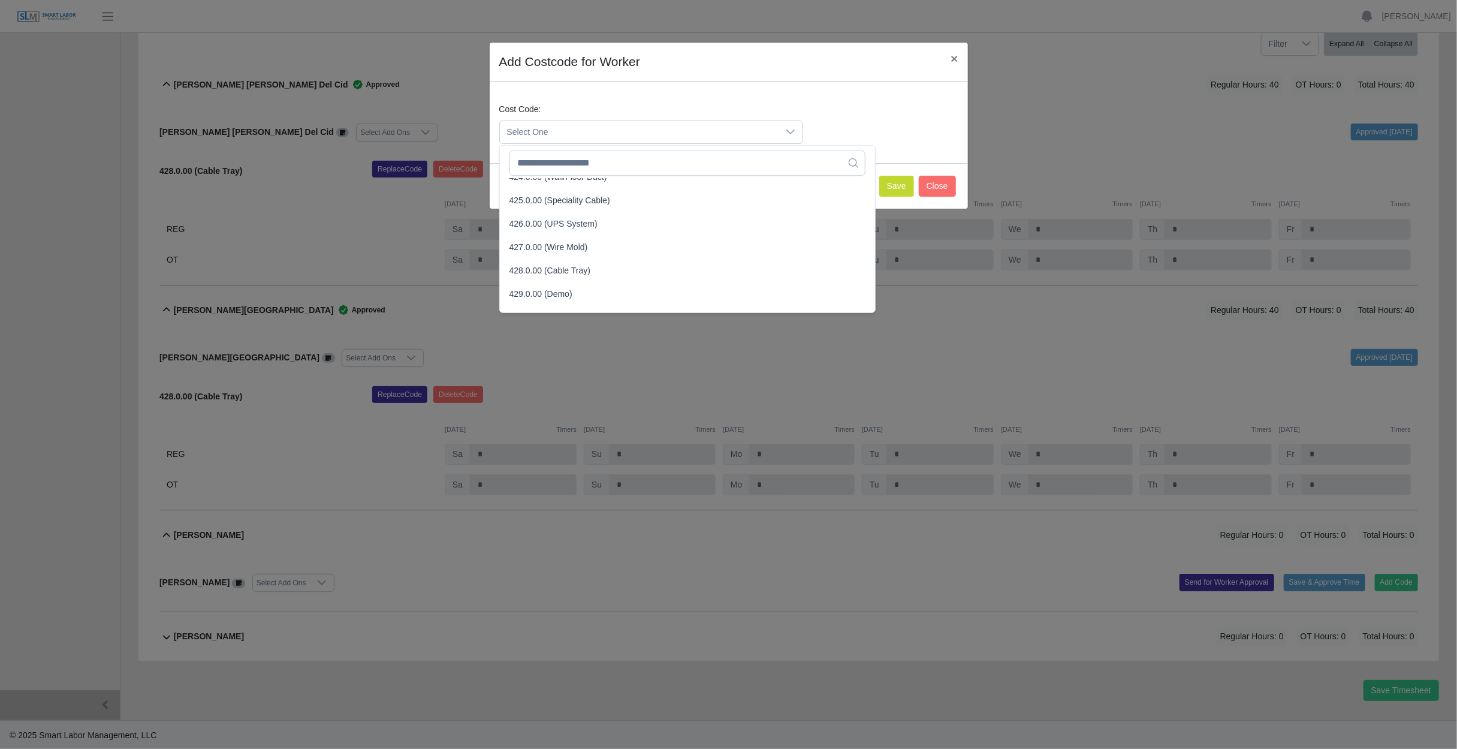
scroll to position [1079, 0]
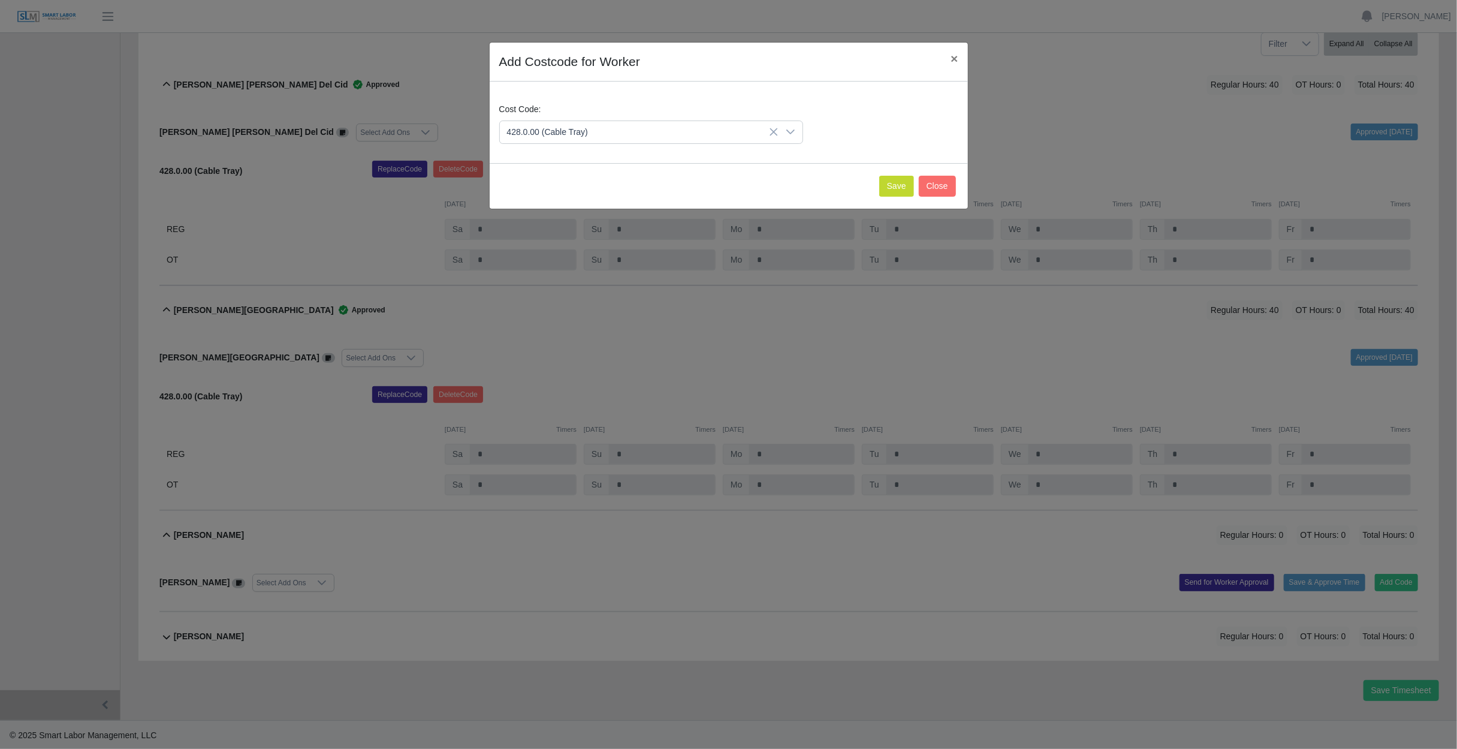
click at [598, 250] on li "428.0.00 (Cable Tray)" at bounding box center [687, 258] width 370 height 22
click at [892, 179] on button "Save" at bounding box center [896, 186] width 35 height 21
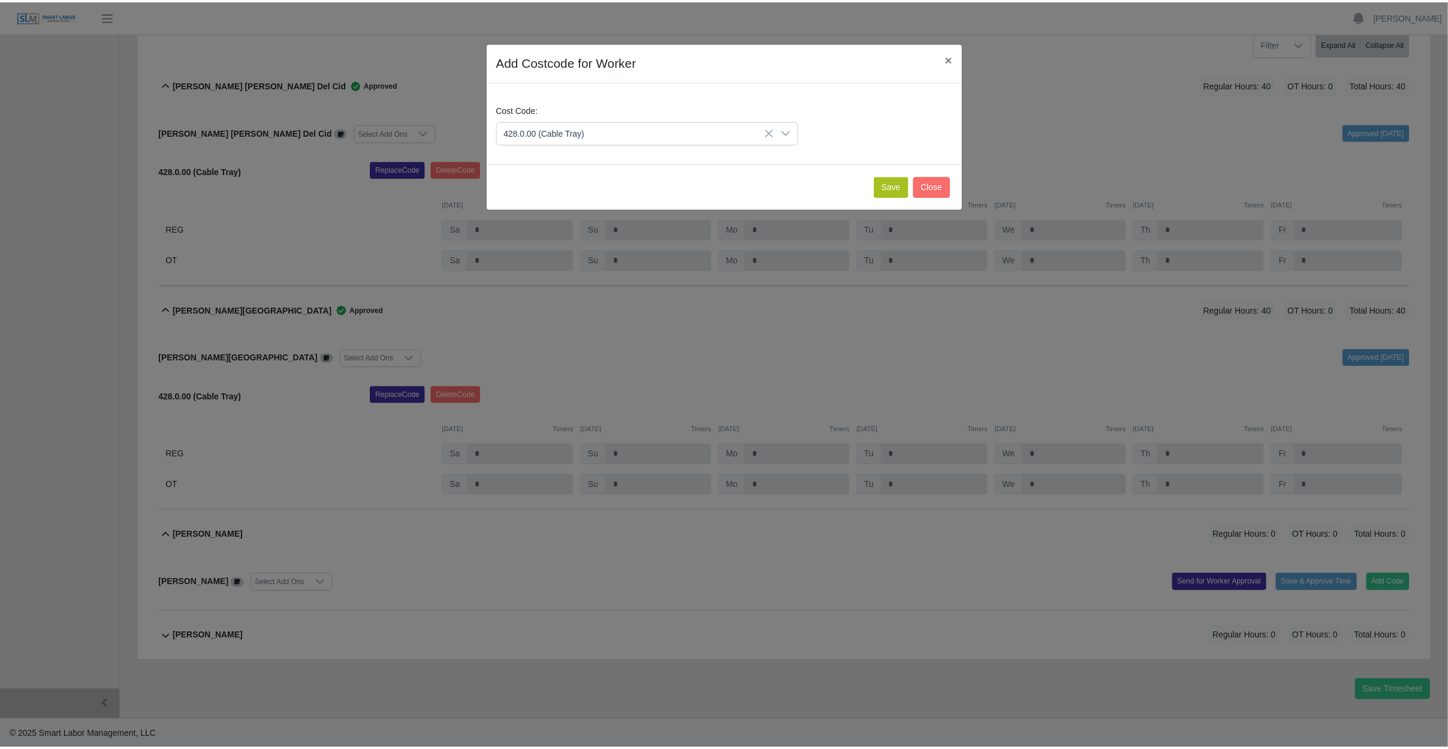
scroll to position [318, 0]
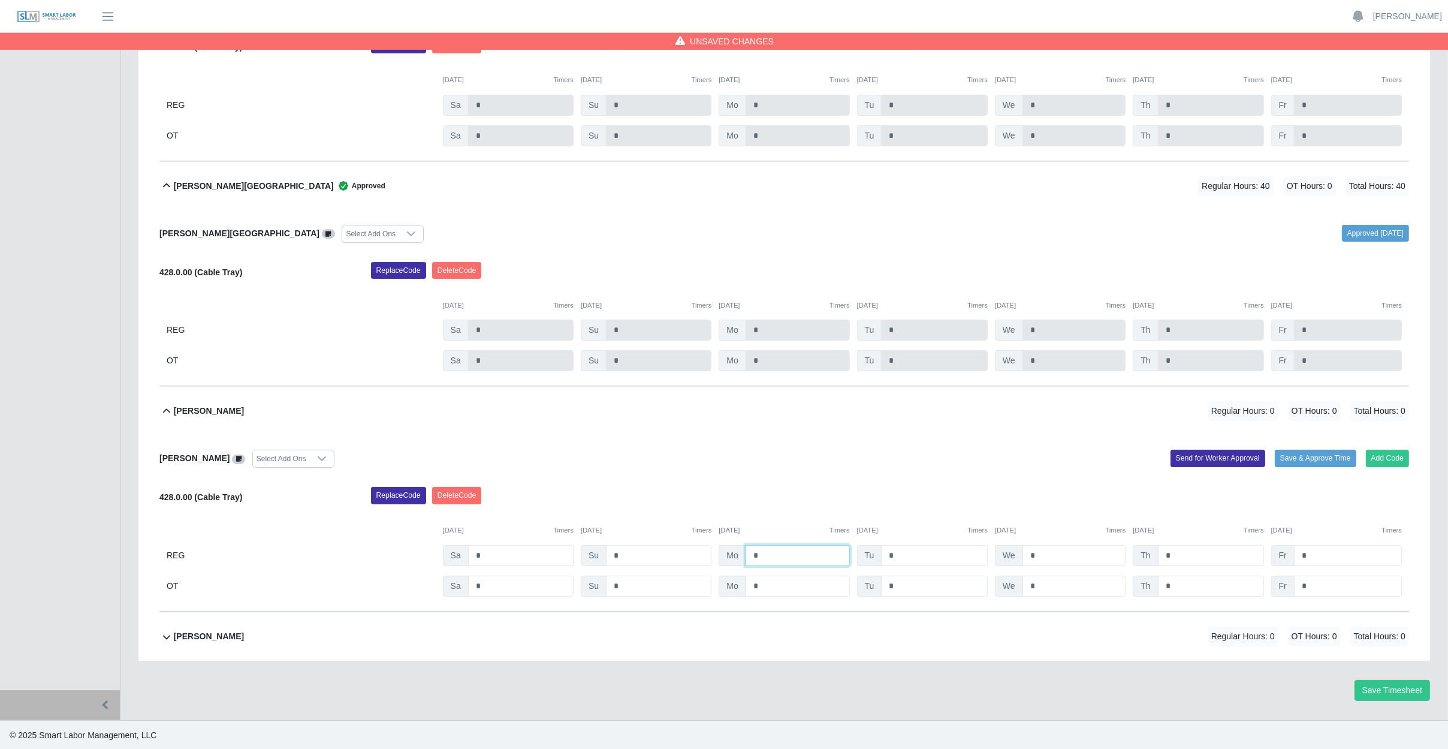
click at [789, 554] on input "*" at bounding box center [798, 555] width 104 height 21
type input "*"
click at [916, 550] on input "*" at bounding box center [934, 555] width 107 height 21
type input "*"
click at [1065, 553] on input "*" at bounding box center [1075, 555] width 104 height 21
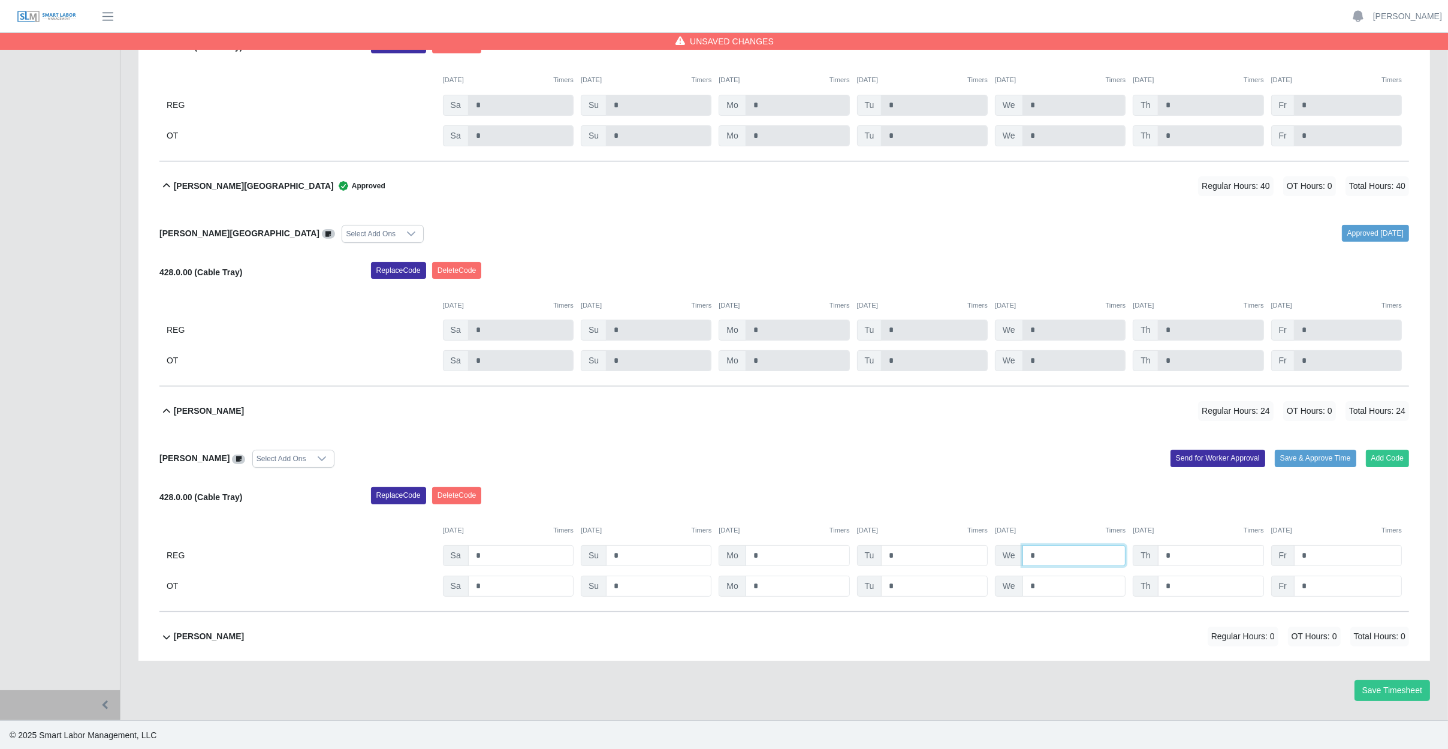
type input "*"
click at [1190, 553] on input "*" at bounding box center [1211, 555] width 106 height 21
type input "*"
click at [1332, 548] on input "*" at bounding box center [1348, 555] width 108 height 21
type input "*"
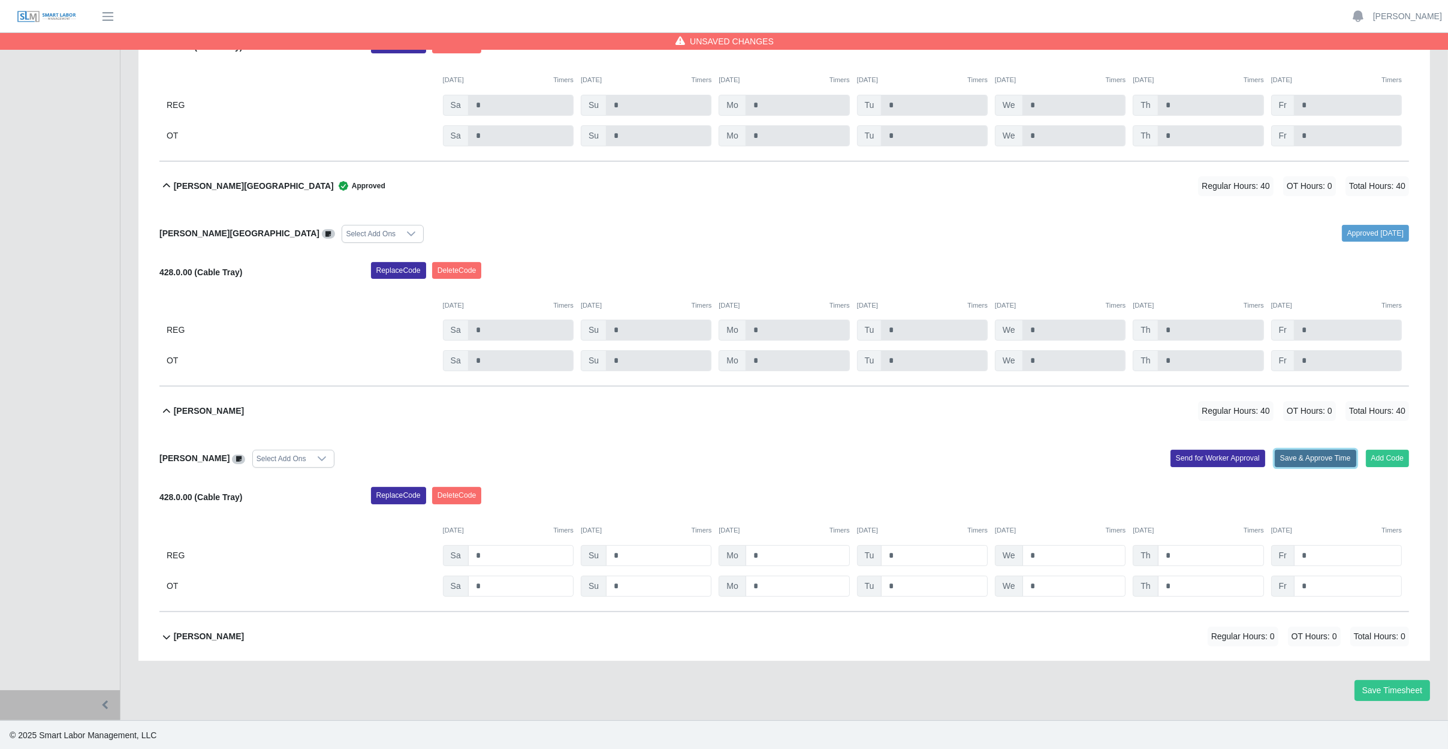
click at [1309, 454] on button "Save & Approve Time" at bounding box center [1316, 458] width 82 height 17
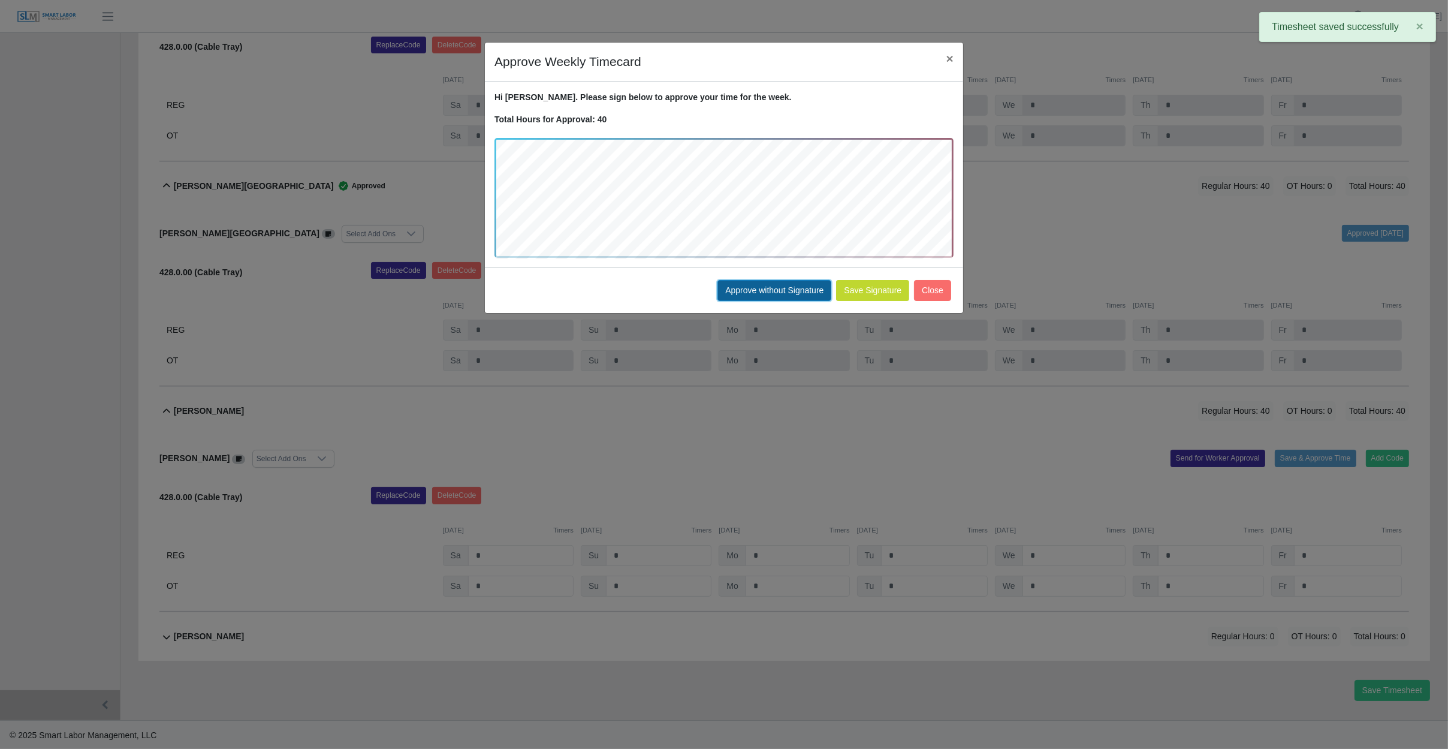
click at [753, 291] on button "Approve without Signature" at bounding box center [774, 290] width 114 height 21
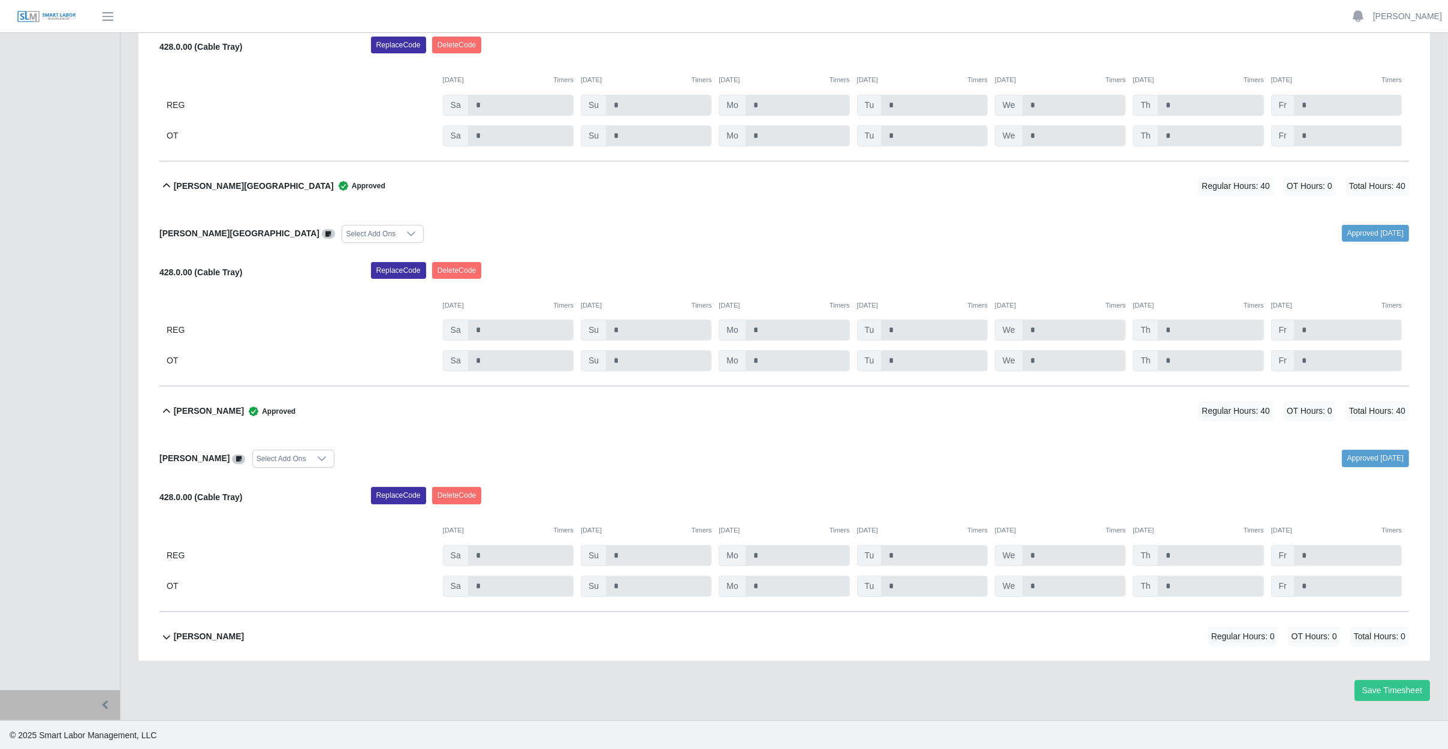
click at [305, 633] on div "Nelson Lopez Flores Regular Hours: 0 OT Hours: 0 Total Hours: 0" at bounding box center [791, 636] width 1235 height 49
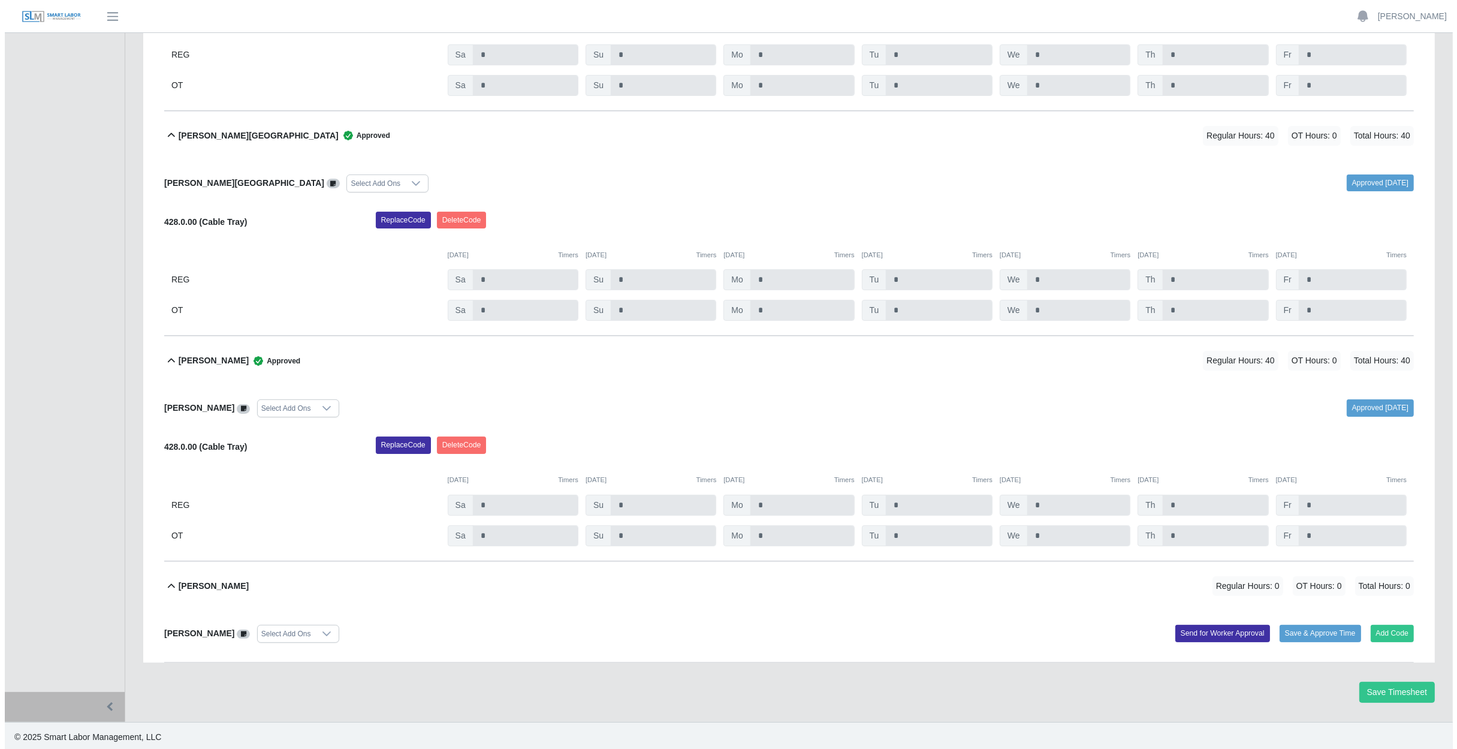
scroll to position [370, 0]
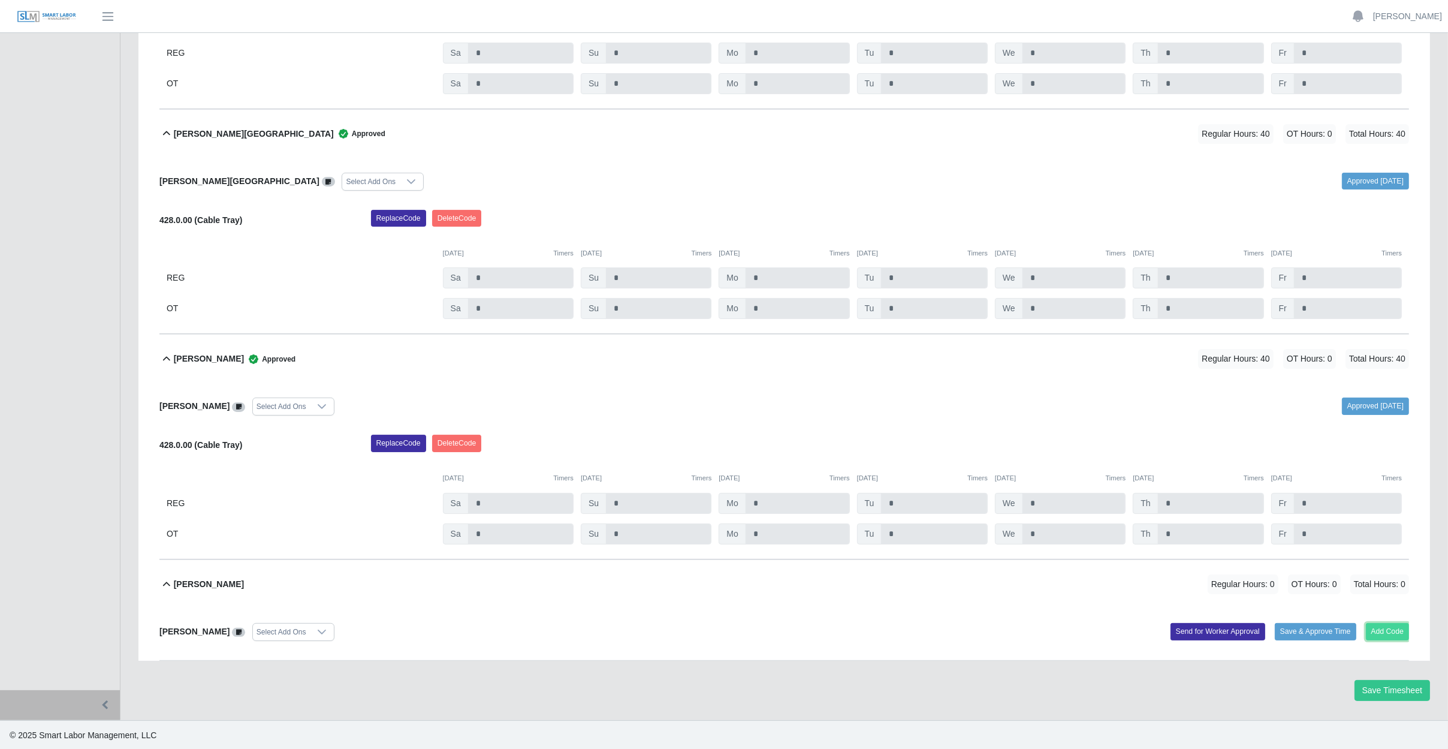
click at [1396, 635] on button "Add Code" at bounding box center [1388, 631] width 44 height 17
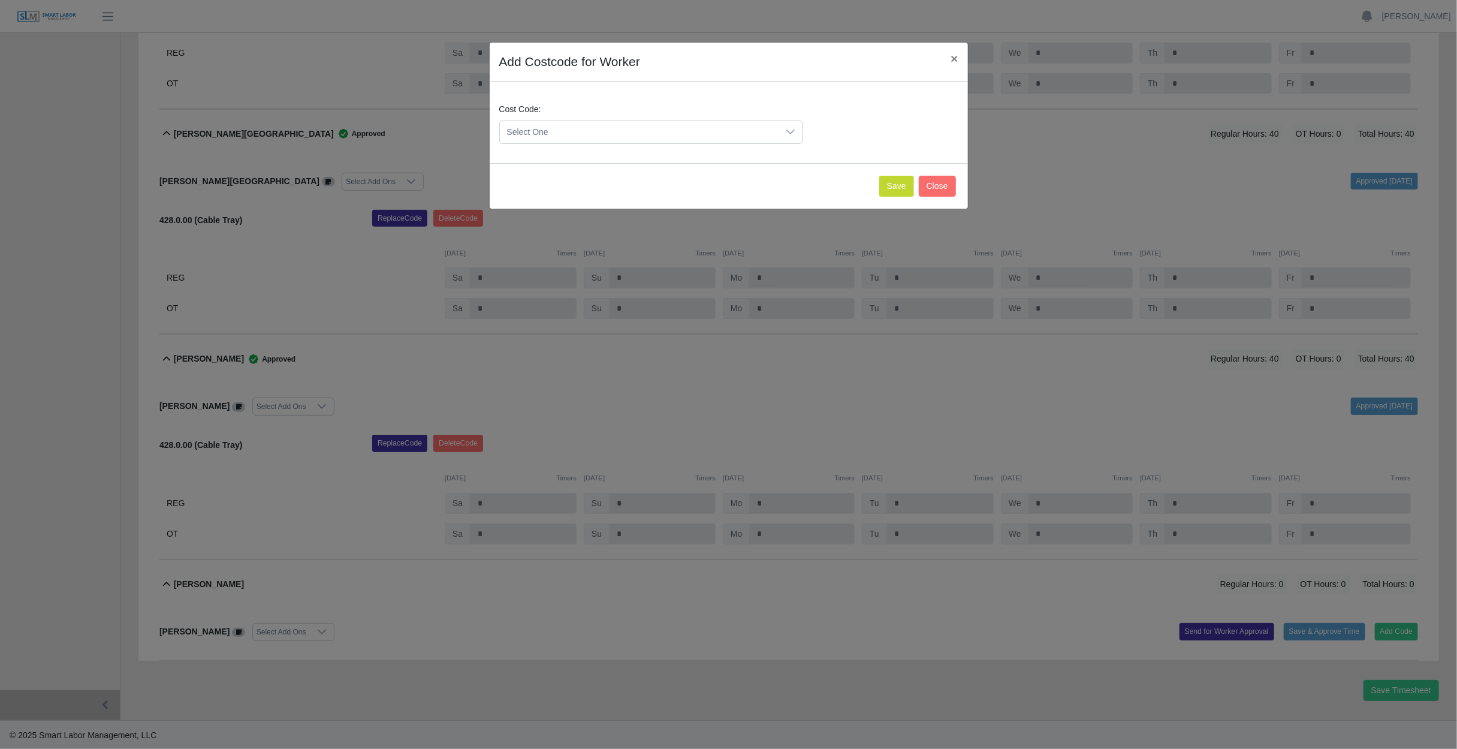
click at [620, 133] on span "Select One" at bounding box center [639, 132] width 279 height 22
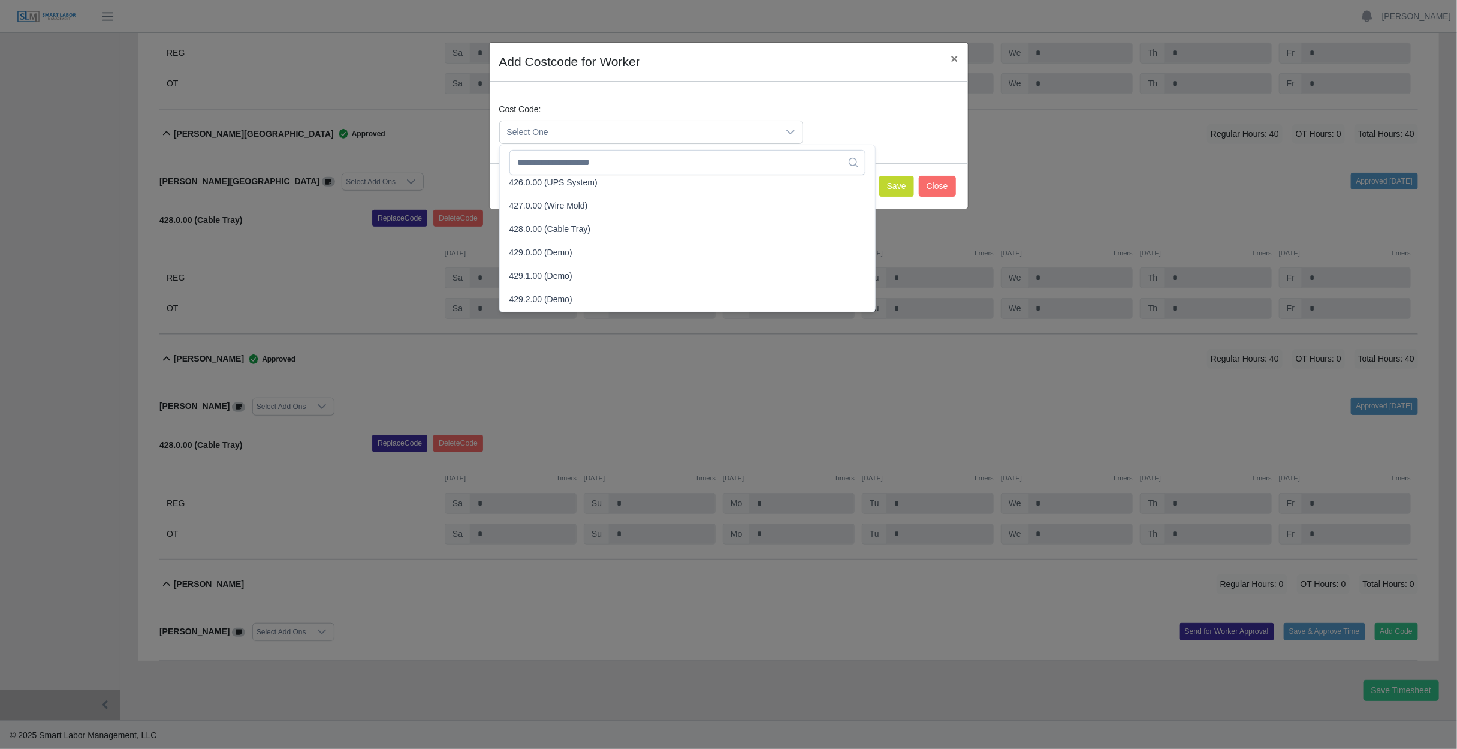
scroll to position [1139, 0]
click at [564, 196] on span "428.0.00 (Cable Tray)" at bounding box center [549, 197] width 81 height 13
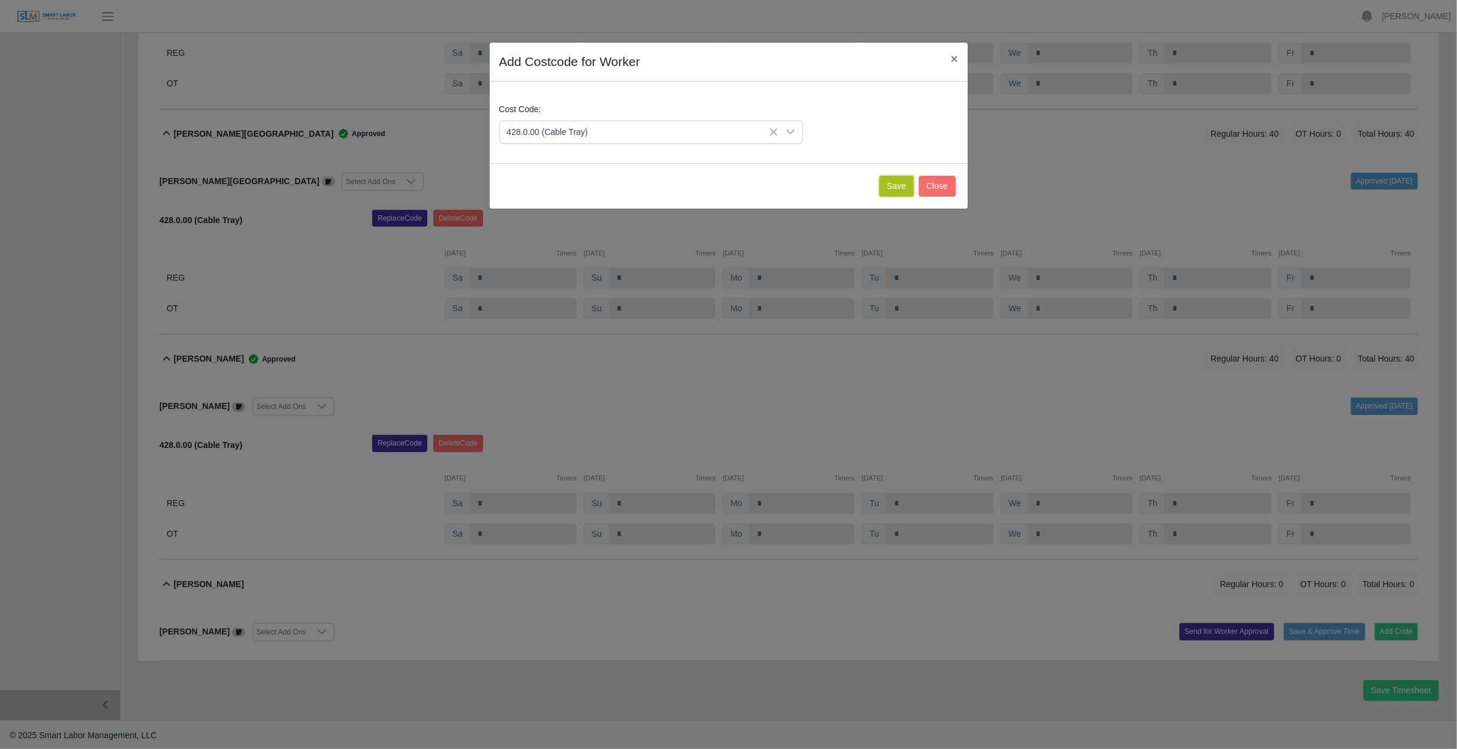
click at [889, 188] on button "Save" at bounding box center [896, 186] width 35 height 21
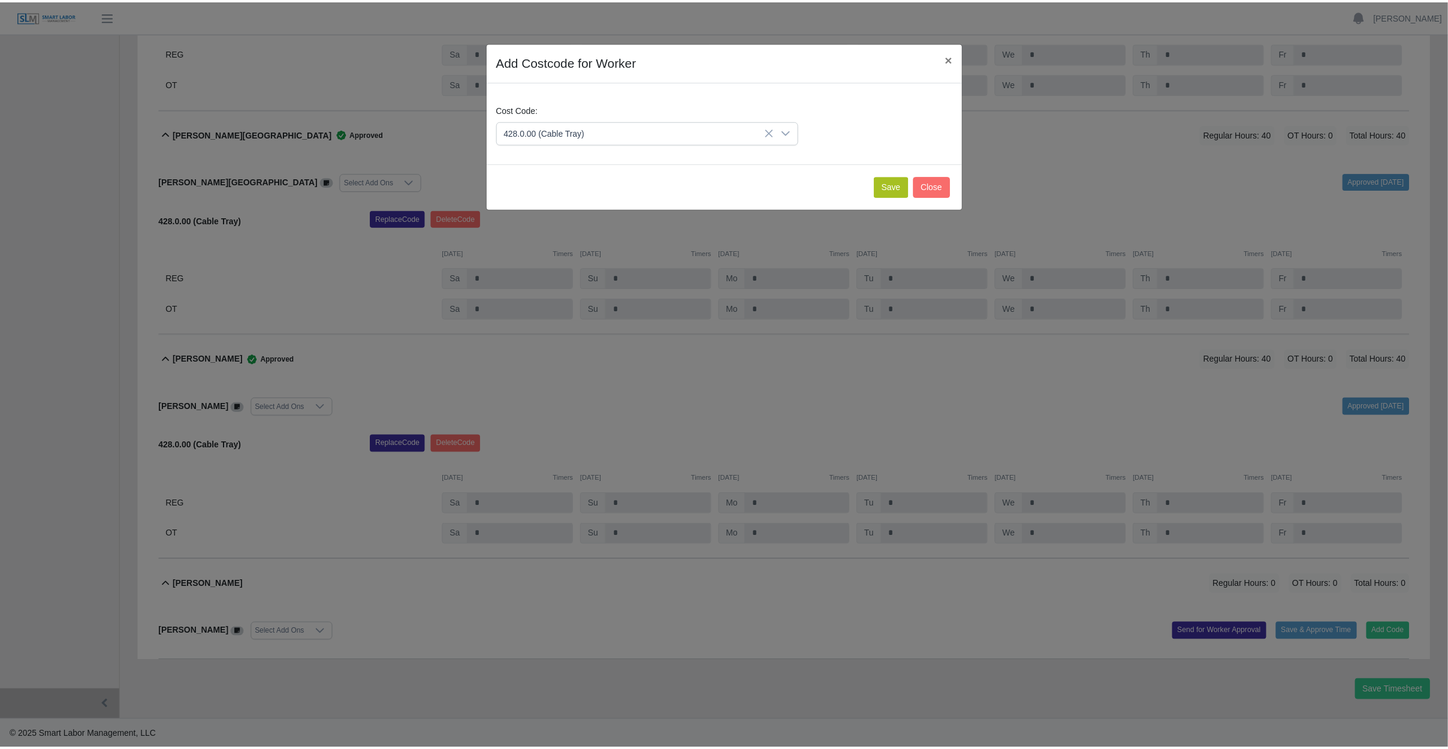
scroll to position [494, 0]
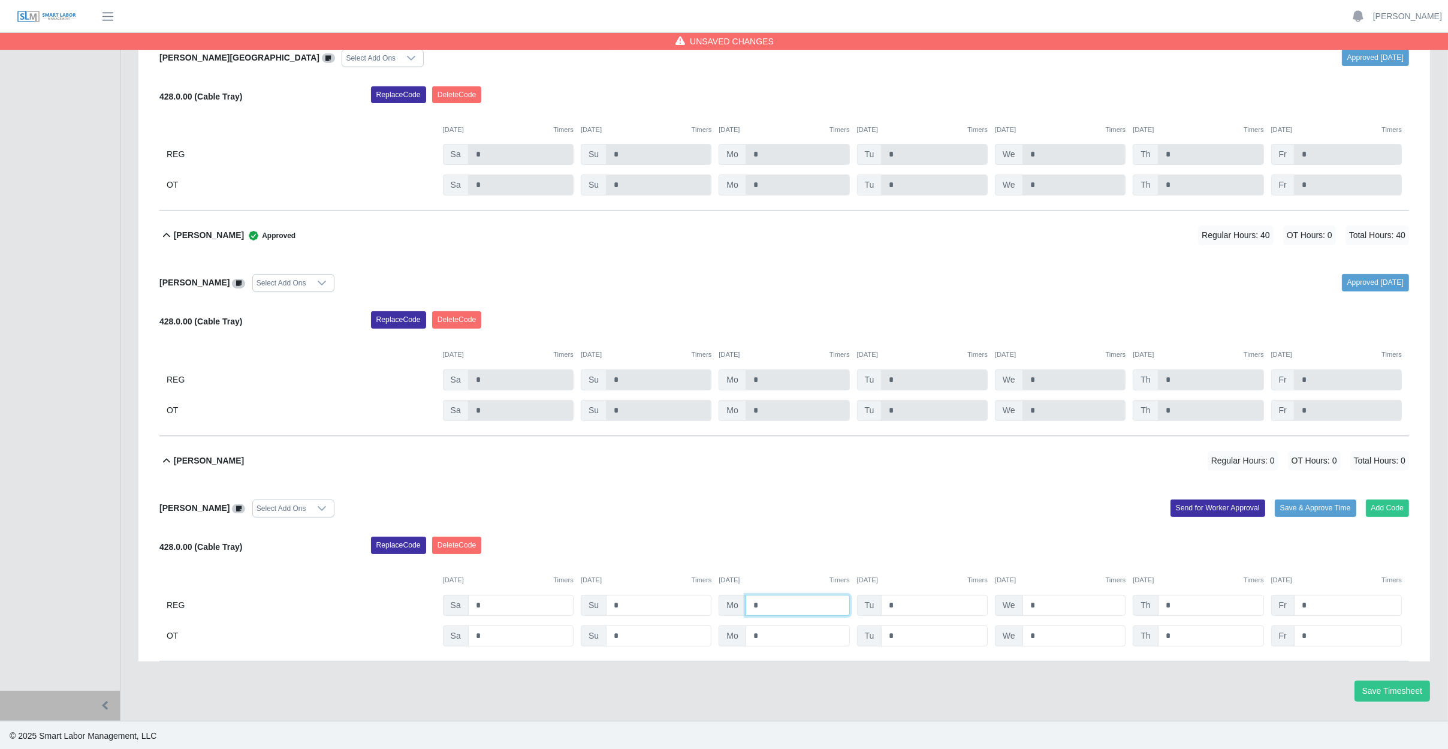
click at [777, 601] on input "*" at bounding box center [798, 605] width 104 height 21
type input "*"
click at [922, 607] on input "*" at bounding box center [934, 605] width 107 height 21
type input "*"
click at [1074, 607] on input "*" at bounding box center [1075, 605] width 104 height 21
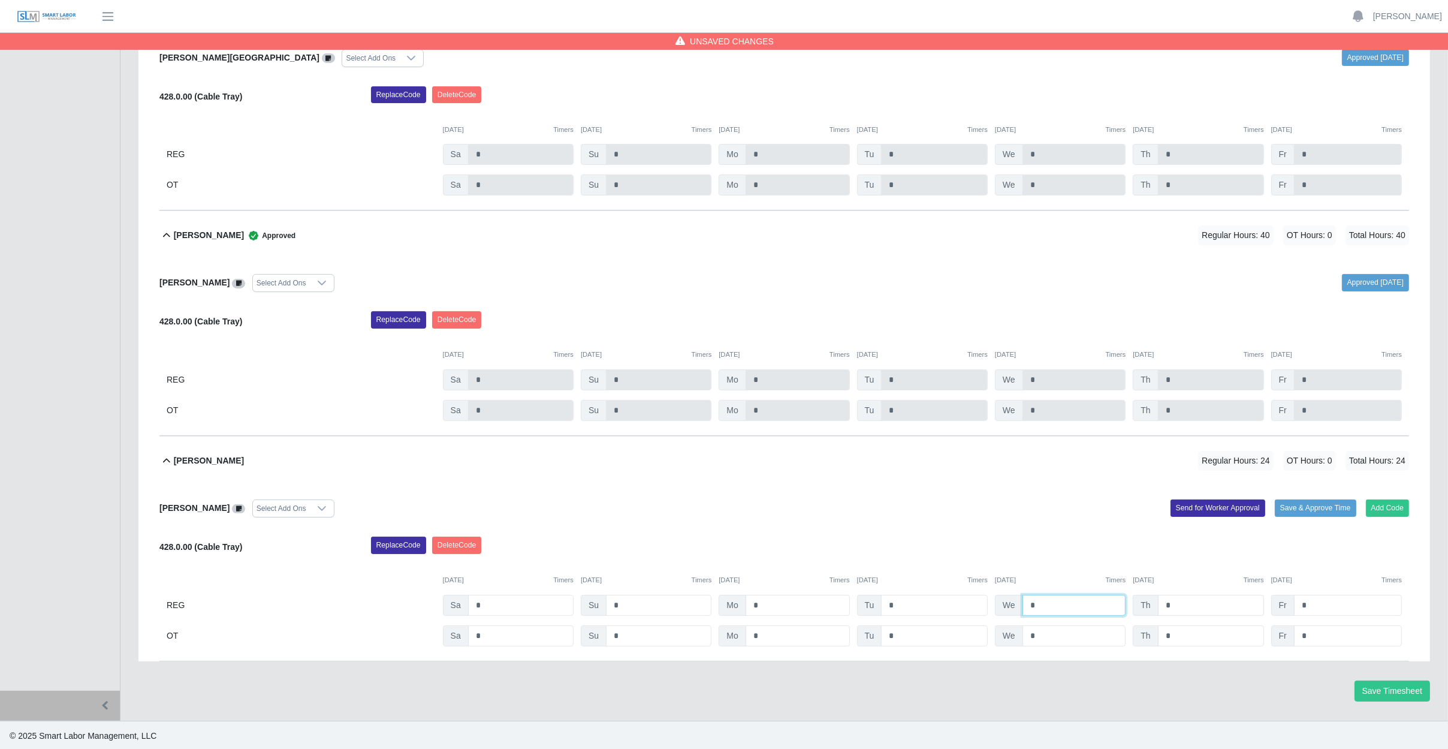
type input "*"
click at [1184, 598] on input "*" at bounding box center [1211, 605] width 106 height 21
type input "*"
click at [1332, 604] on input "*" at bounding box center [1348, 605] width 108 height 21
type input "*"
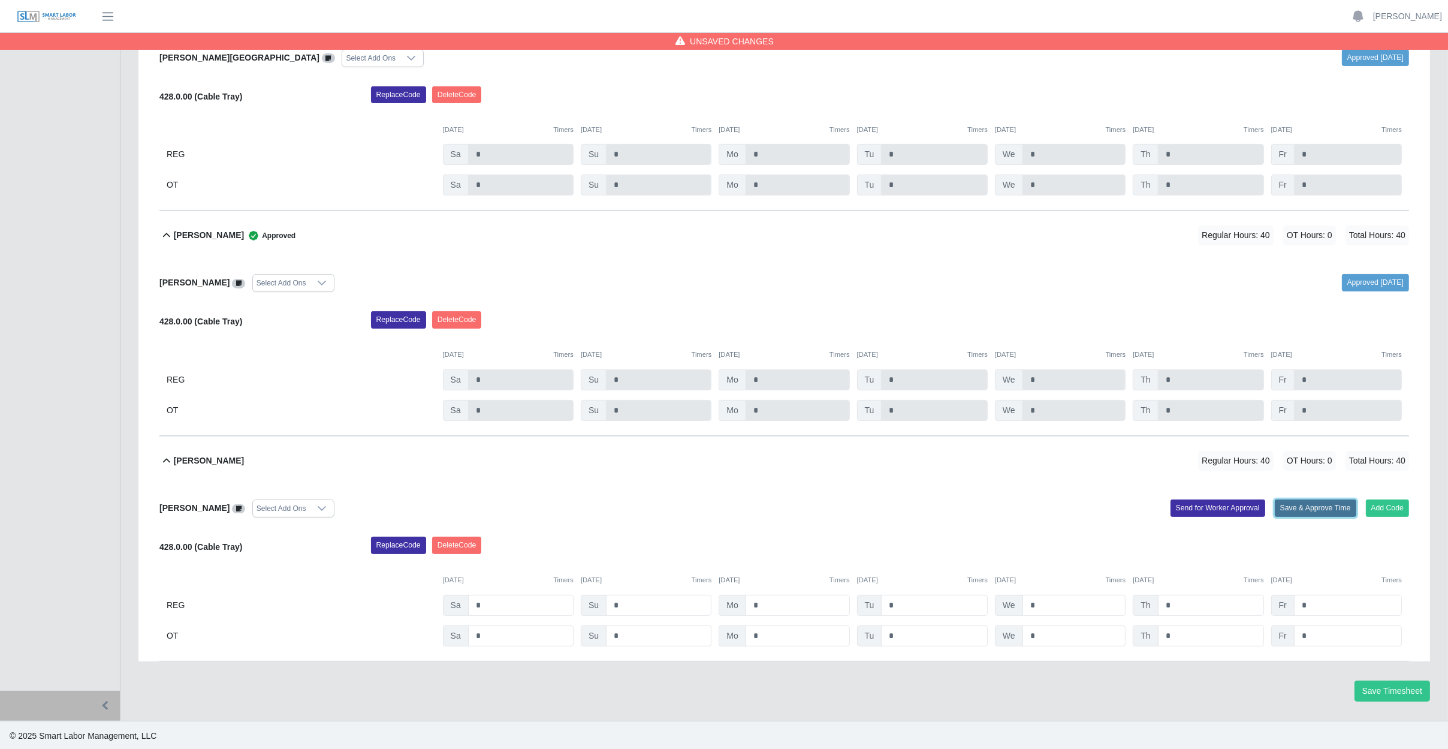
click at [1314, 507] on button "Save & Approve Time" at bounding box center [1316, 507] width 82 height 17
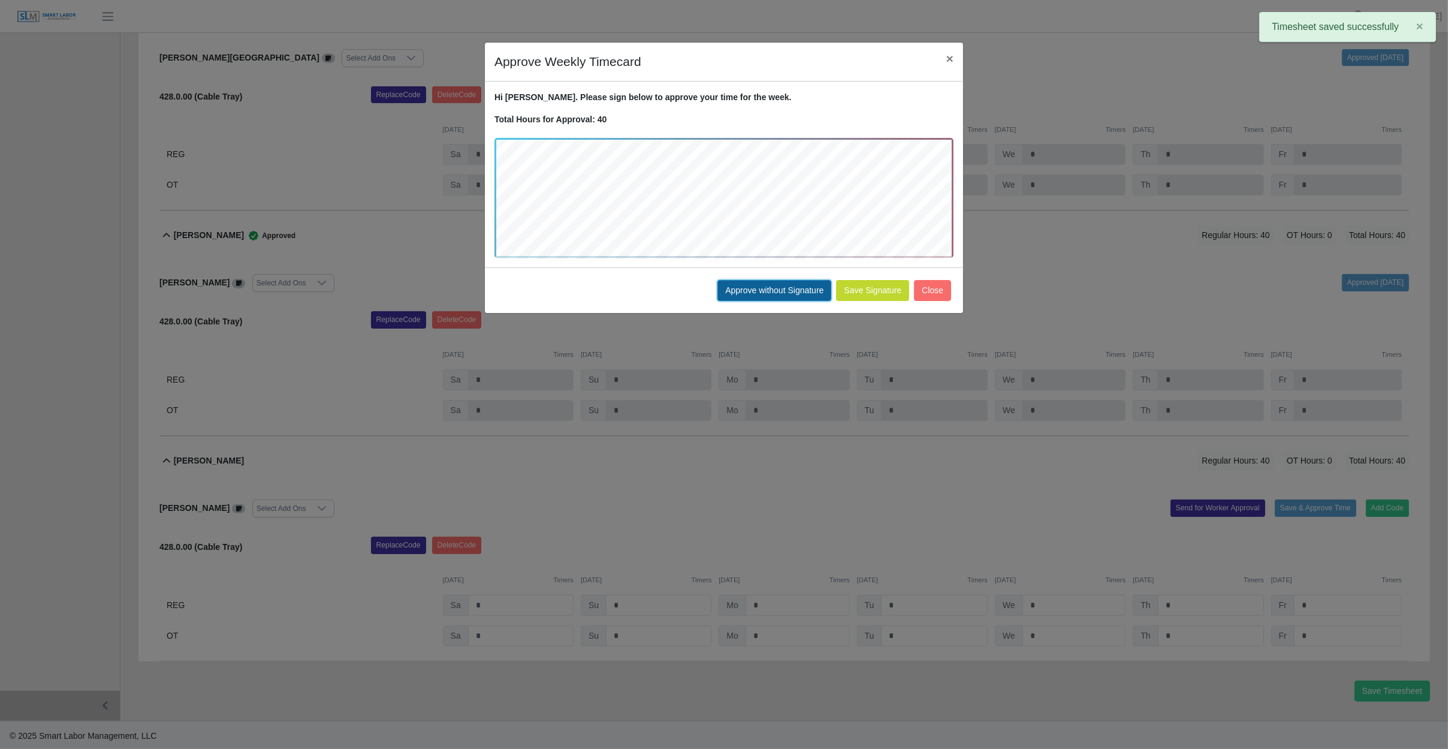
click at [758, 293] on button "Approve without Signature" at bounding box center [774, 290] width 114 height 21
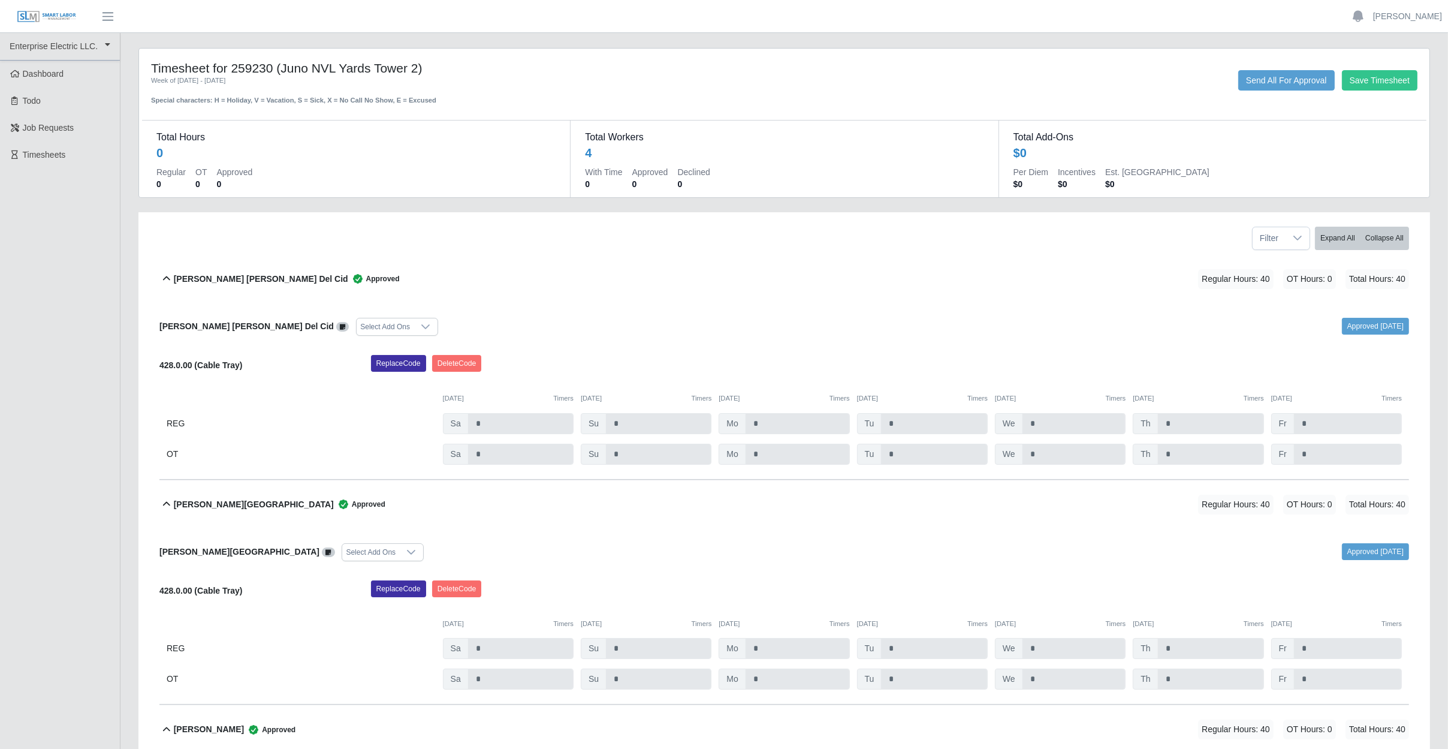
scroll to position [0, 0]
click at [1383, 82] on button "Save Timesheet" at bounding box center [1380, 80] width 76 height 20
click at [1373, 14] on li at bounding box center [1358, 17] width 30 height 20
click at [1400, 16] on link "[PERSON_NAME]" at bounding box center [1407, 16] width 69 height 13
click at [1383, 81] on link "Logout" at bounding box center [1394, 83] width 108 height 25
